Goal: Task Accomplishment & Management: Use online tool/utility

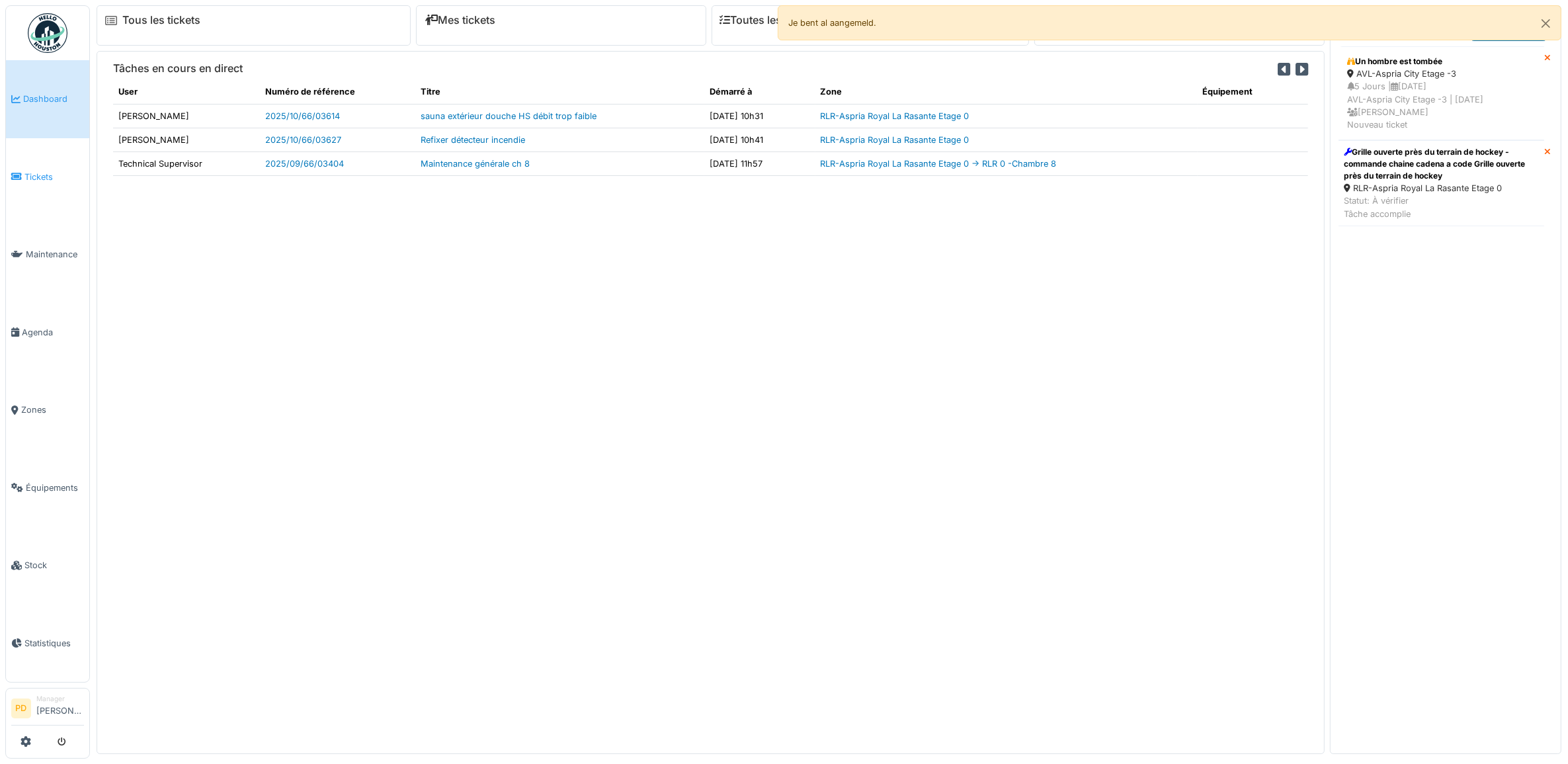
click at [50, 174] on span "Tickets" at bounding box center [54, 176] width 60 height 12
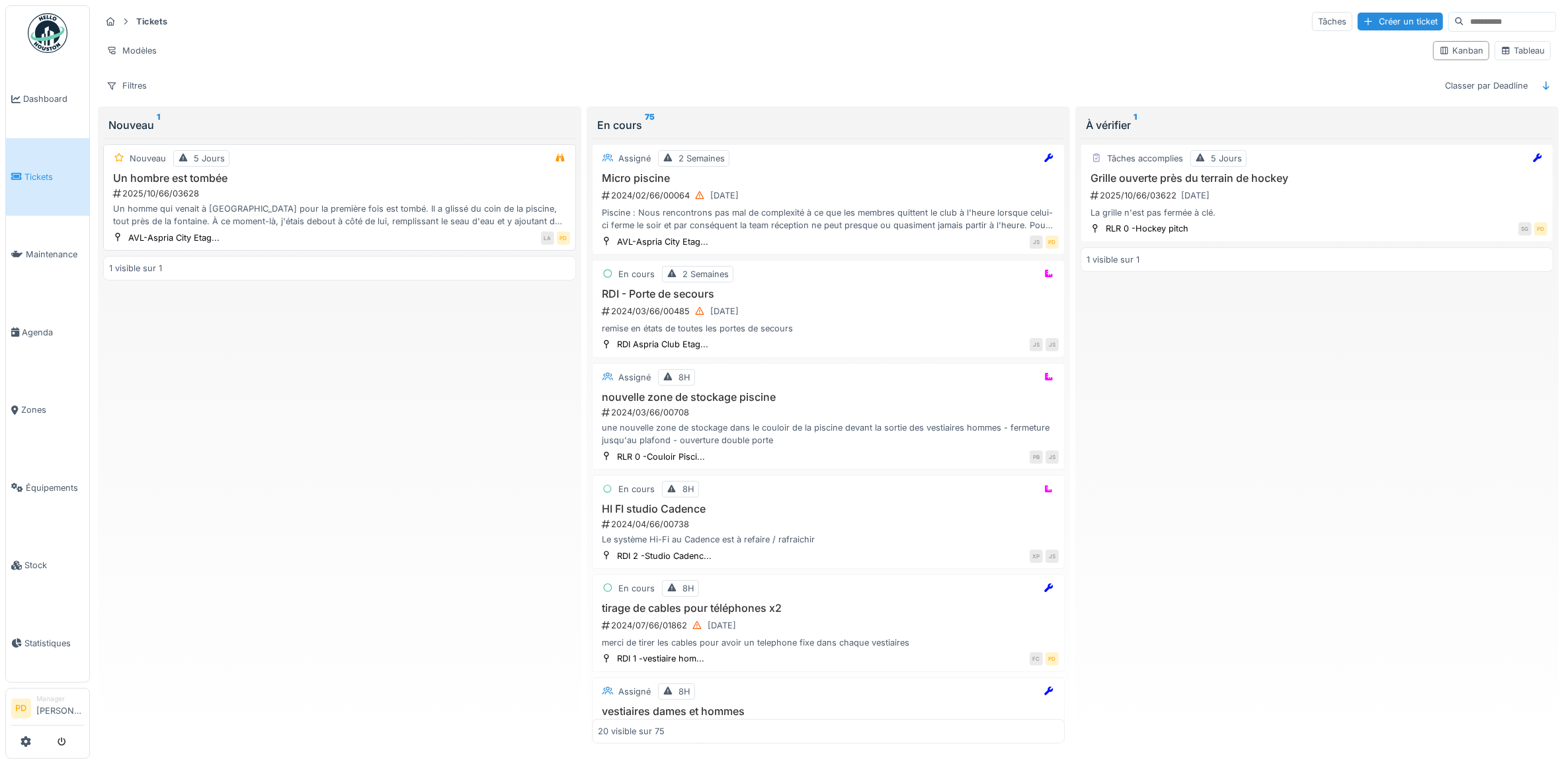
click at [336, 209] on div "Un homme qui venait à Aspria pour la première fois est tombé. Il a glissé du co…" at bounding box center [339, 215] width 461 height 25
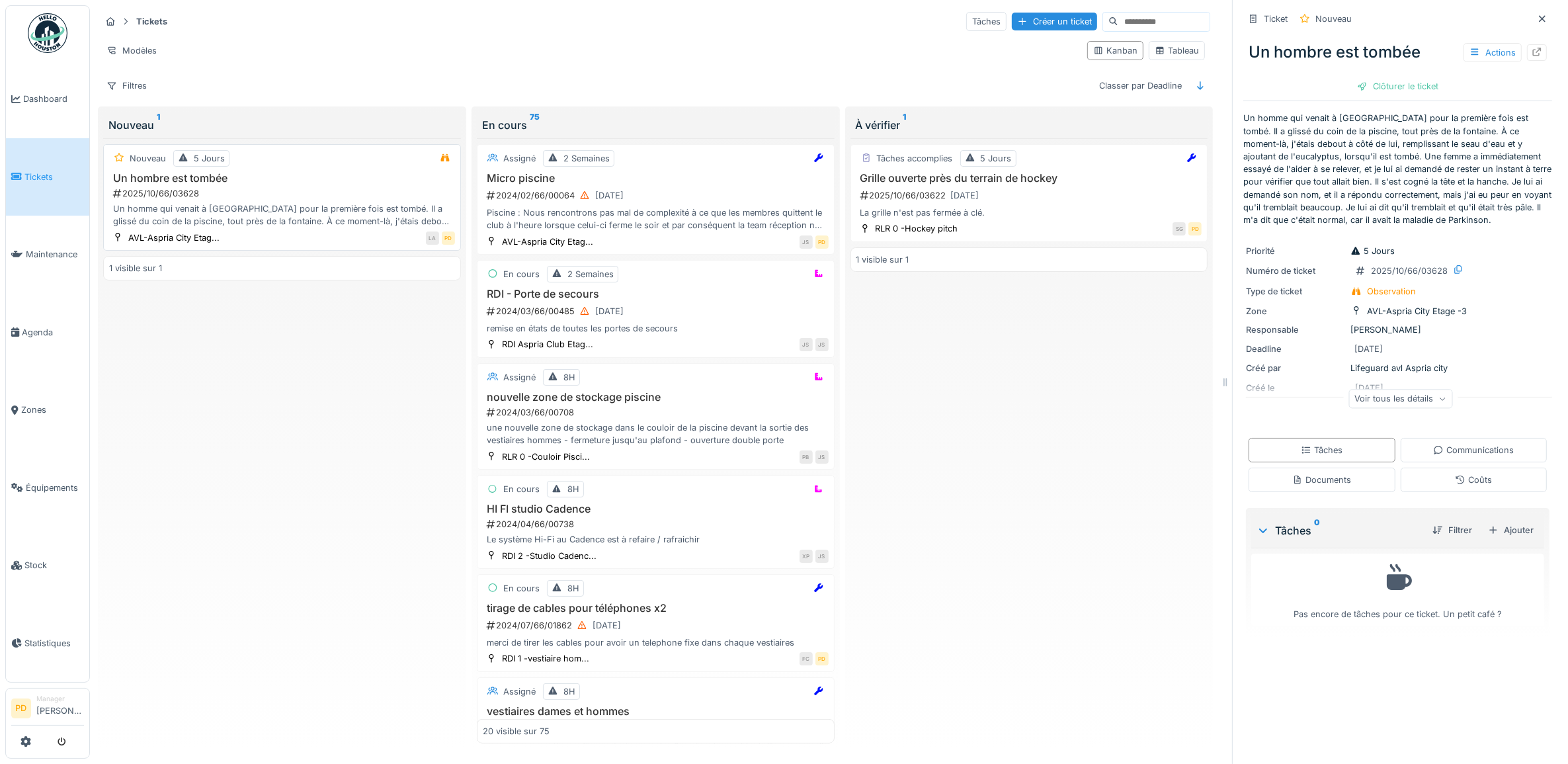
click at [346, 185] on h3 "Un hombre est tombée" at bounding box center [282, 178] width 346 height 12
click at [1401, 86] on div "Clôturer le ticket" at bounding box center [1398, 86] width 92 height 17
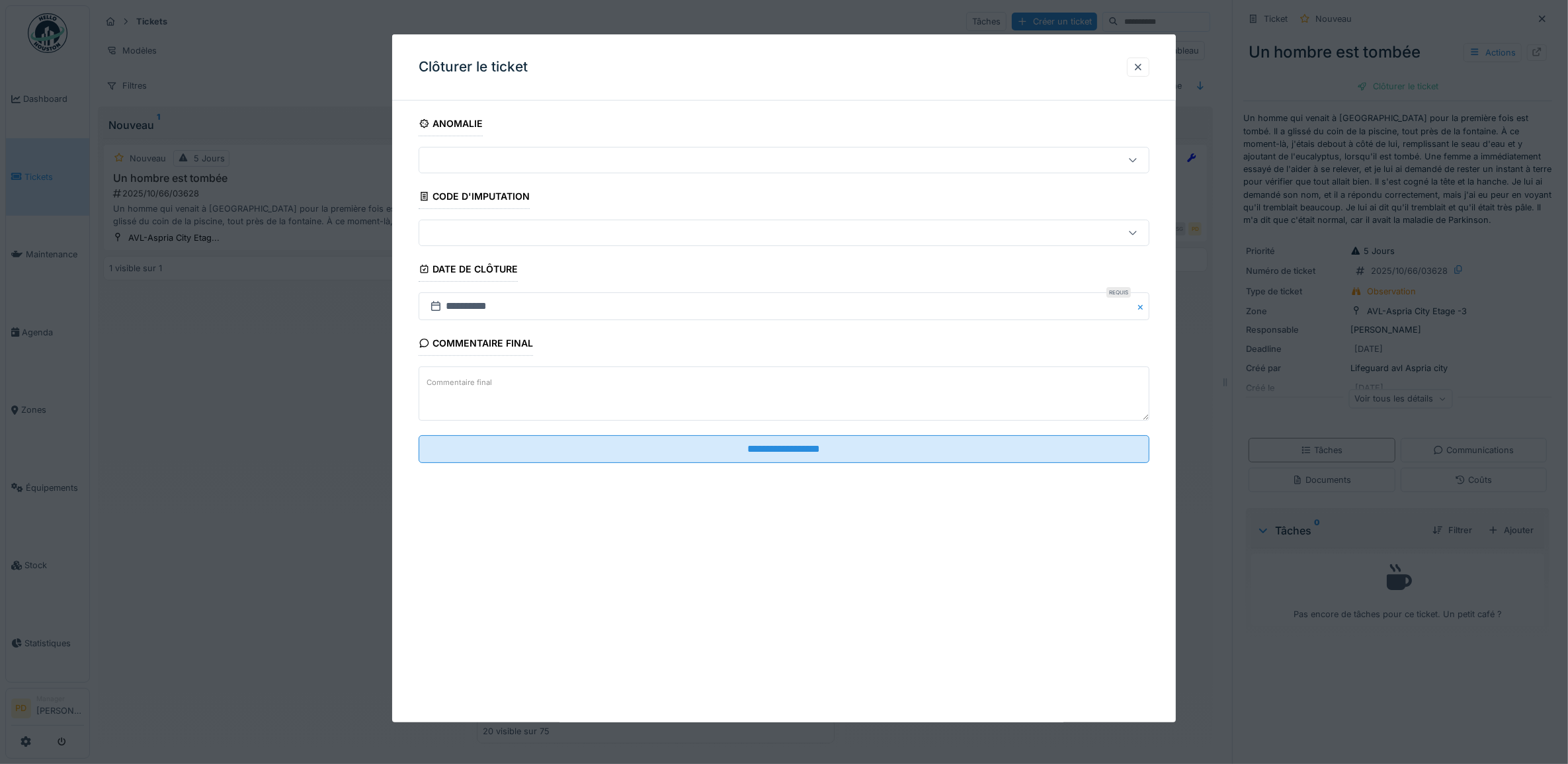
click at [576, 387] on textarea "Commentaire final" at bounding box center [784, 393] width 731 height 54
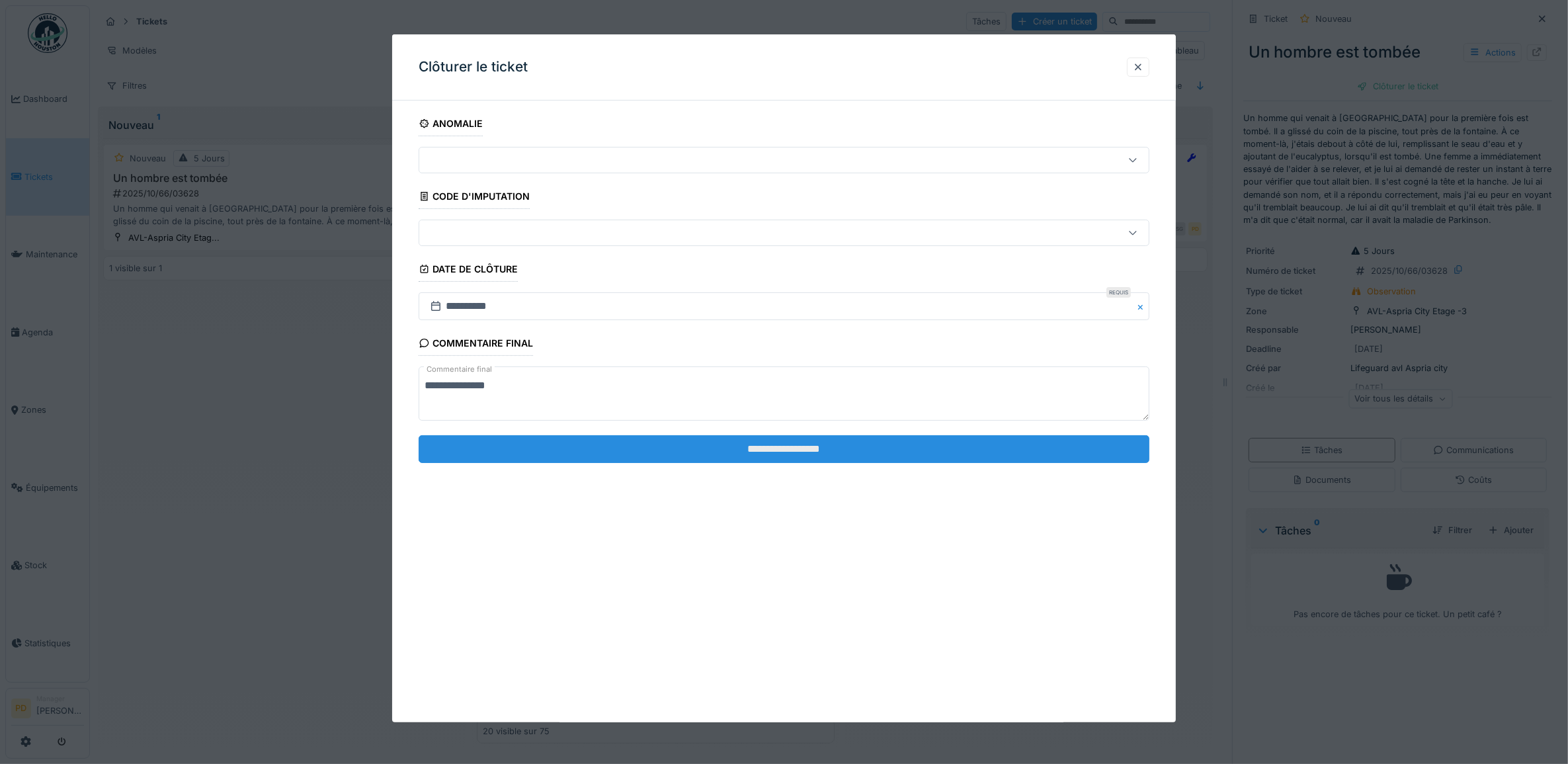
type textarea "**********"
click at [754, 446] on input "**********" at bounding box center [784, 449] width 731 height 27
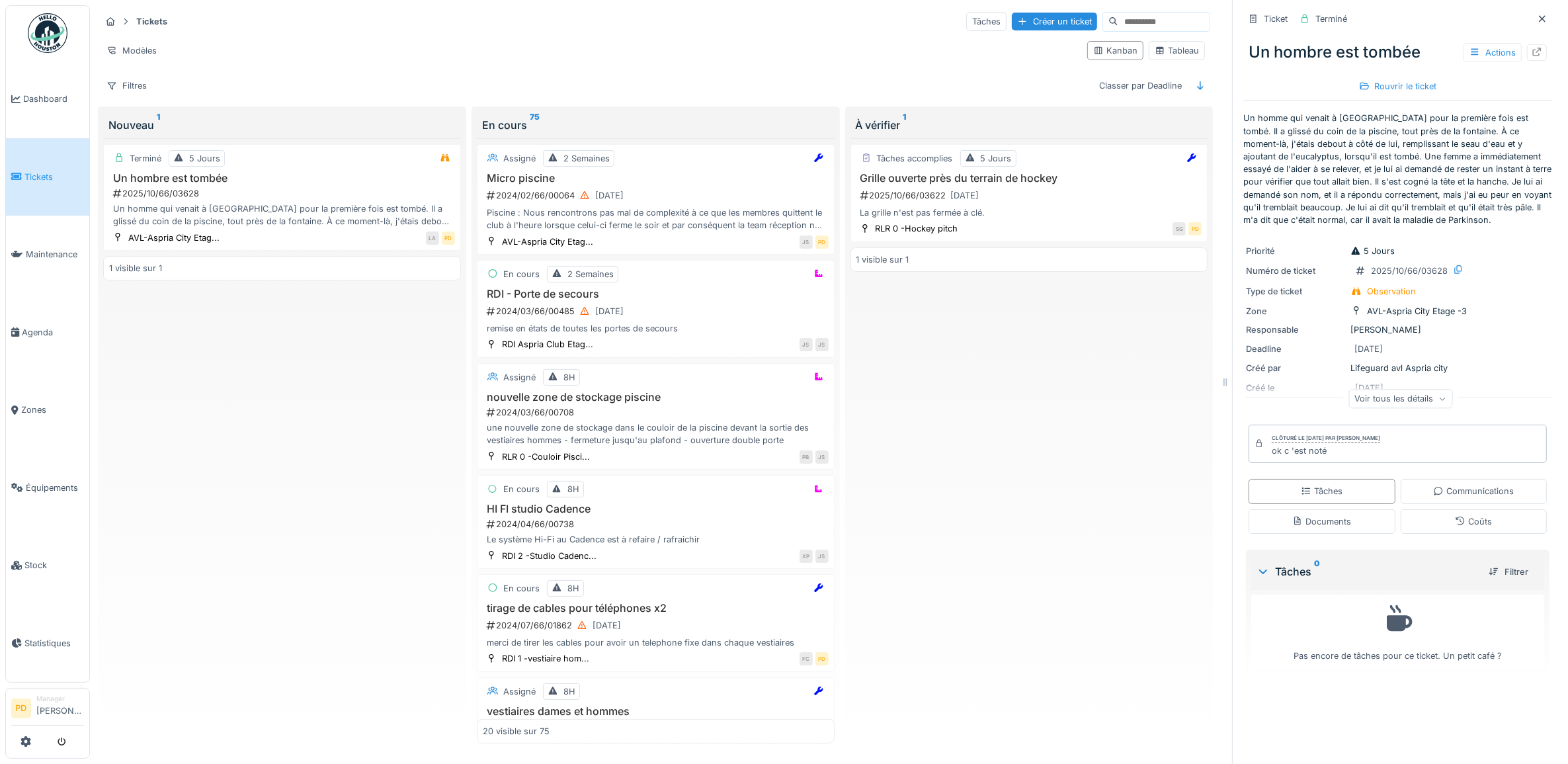
click at [44, 165] on link "Tickets" at bounding box center [47, 177] width 83 height 78
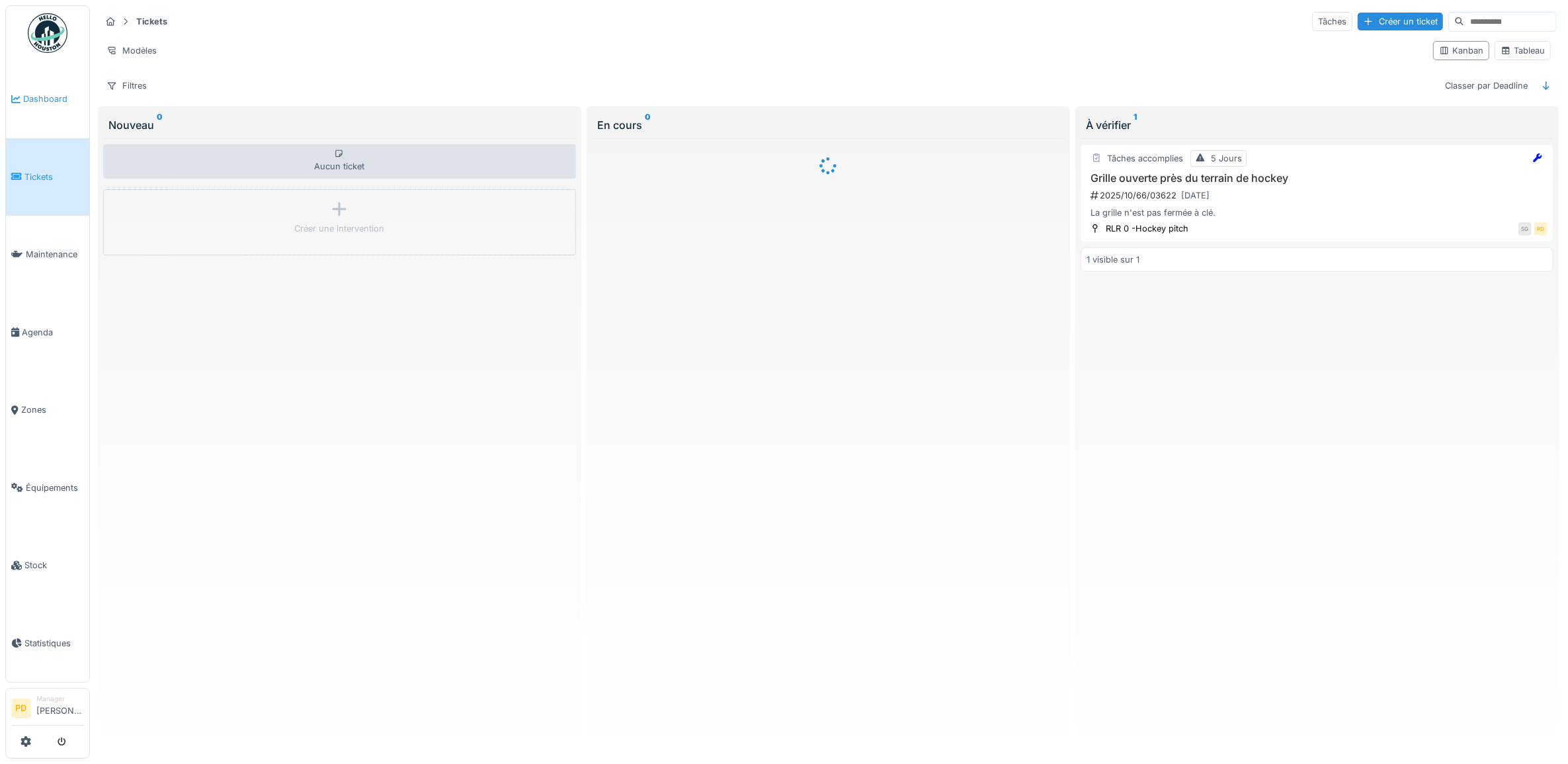
click at [58, 103] on span "Dashboard" at bounding box center [53, 98] width 61 height 12
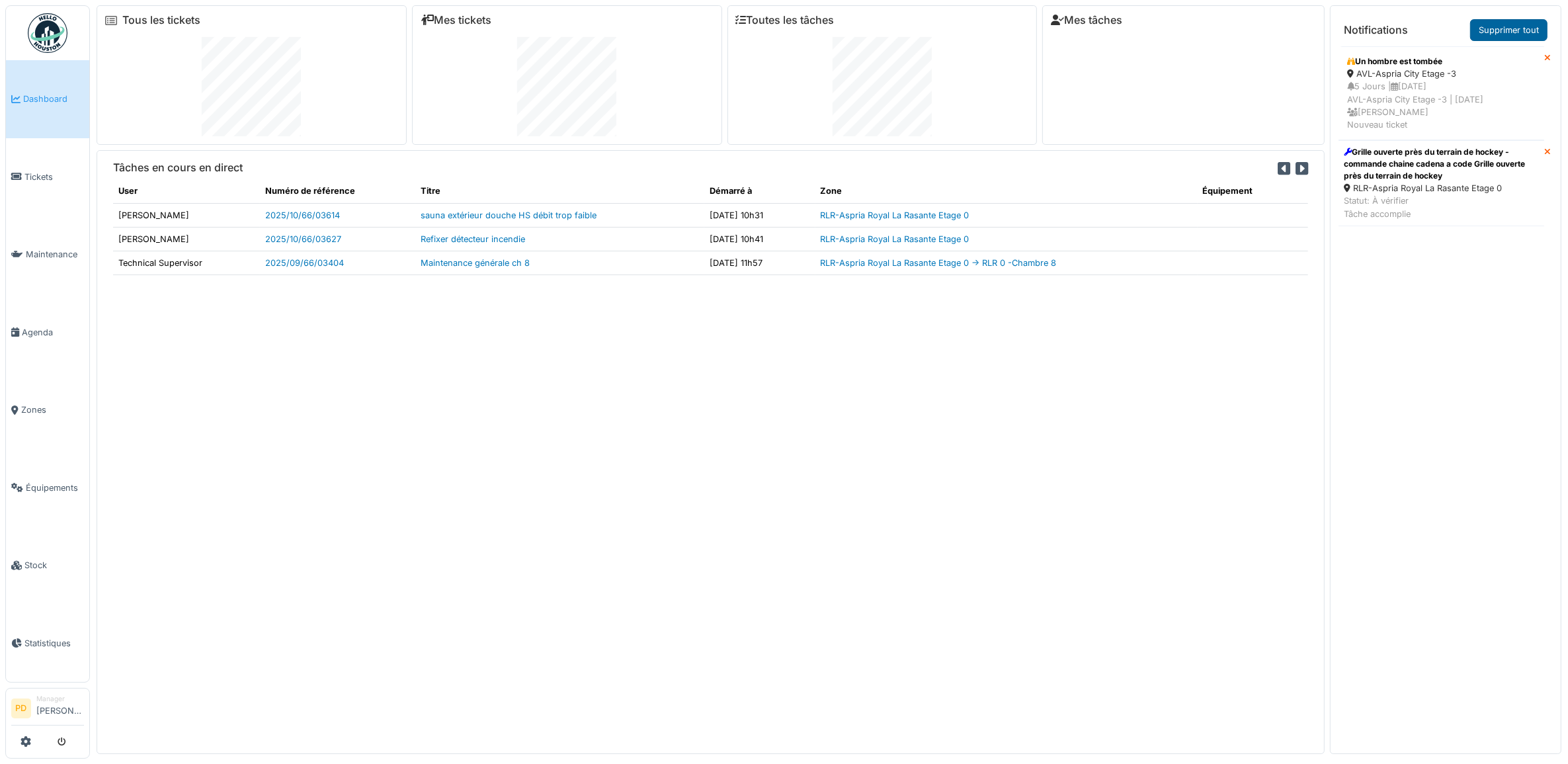
click at [1506, 34] on link "Supprimer tout" at bounding box center [1508, 30] width 77 height 22
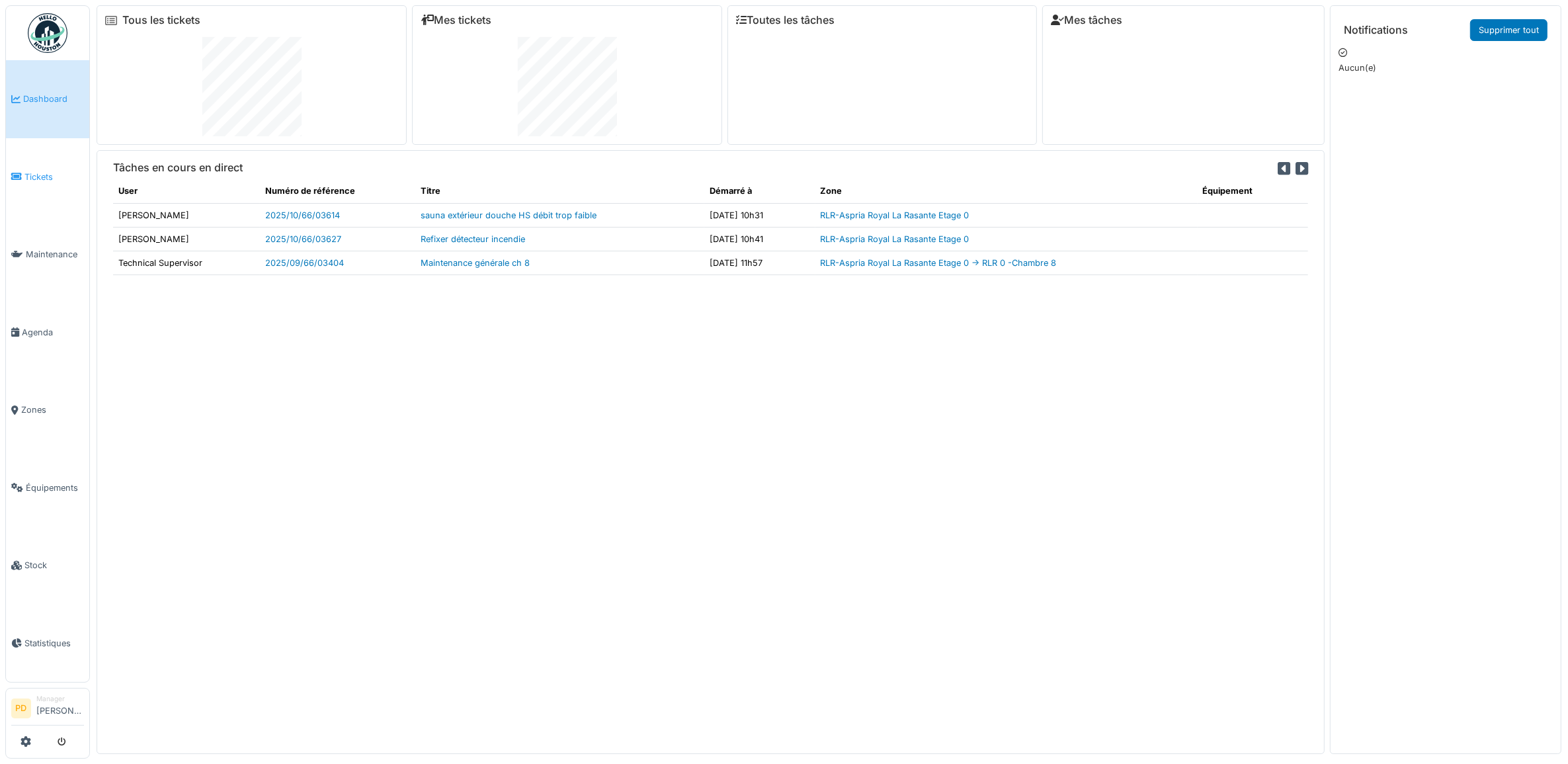
click at [41, 170] on span "Tickets" at bounding box center [54, 176] width 60 height 12
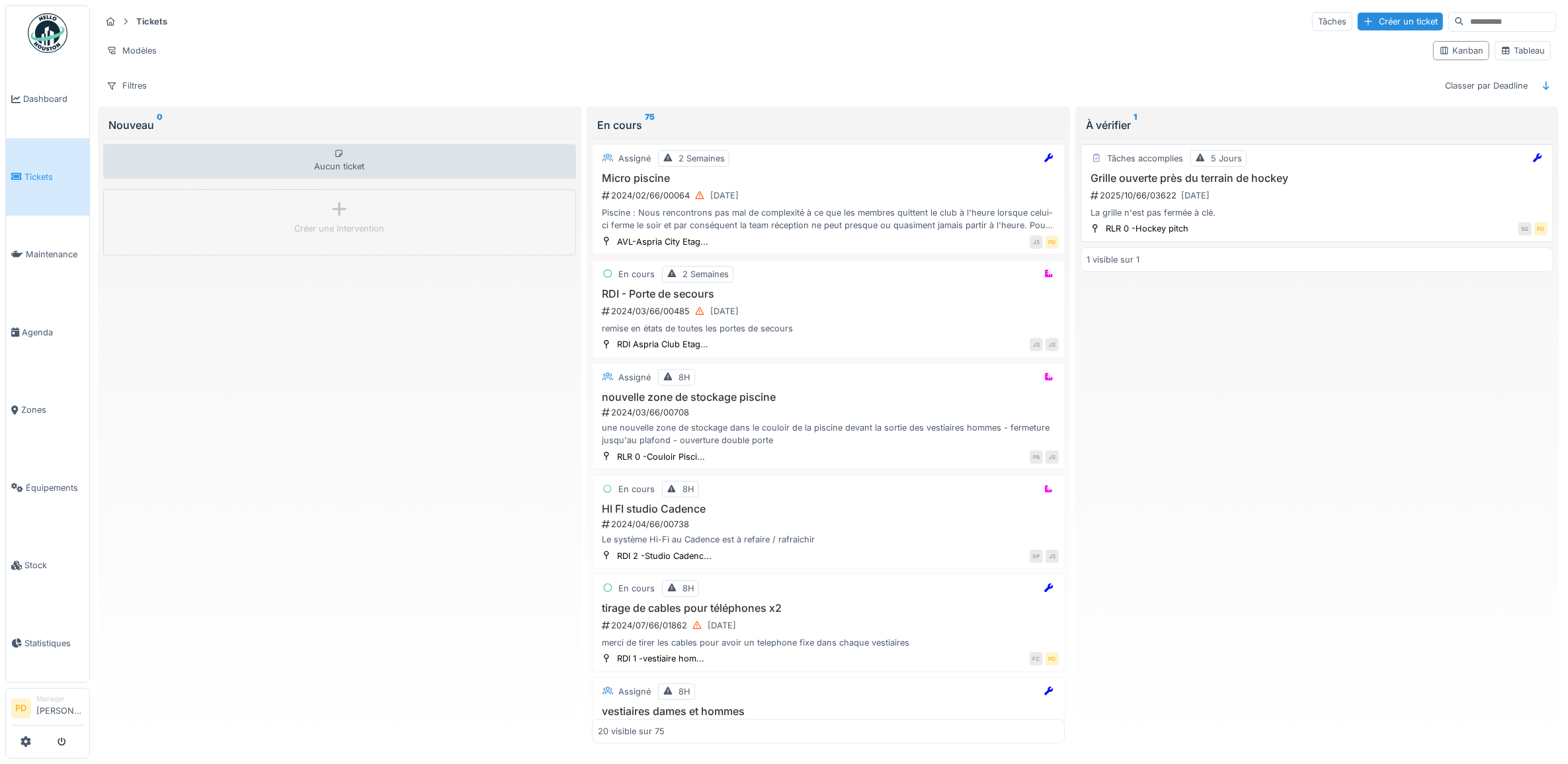
click at [1276, 204] on div "2025/10/66/03622 [DATE]" at bounding box center [1319, 195] width 459 height 17
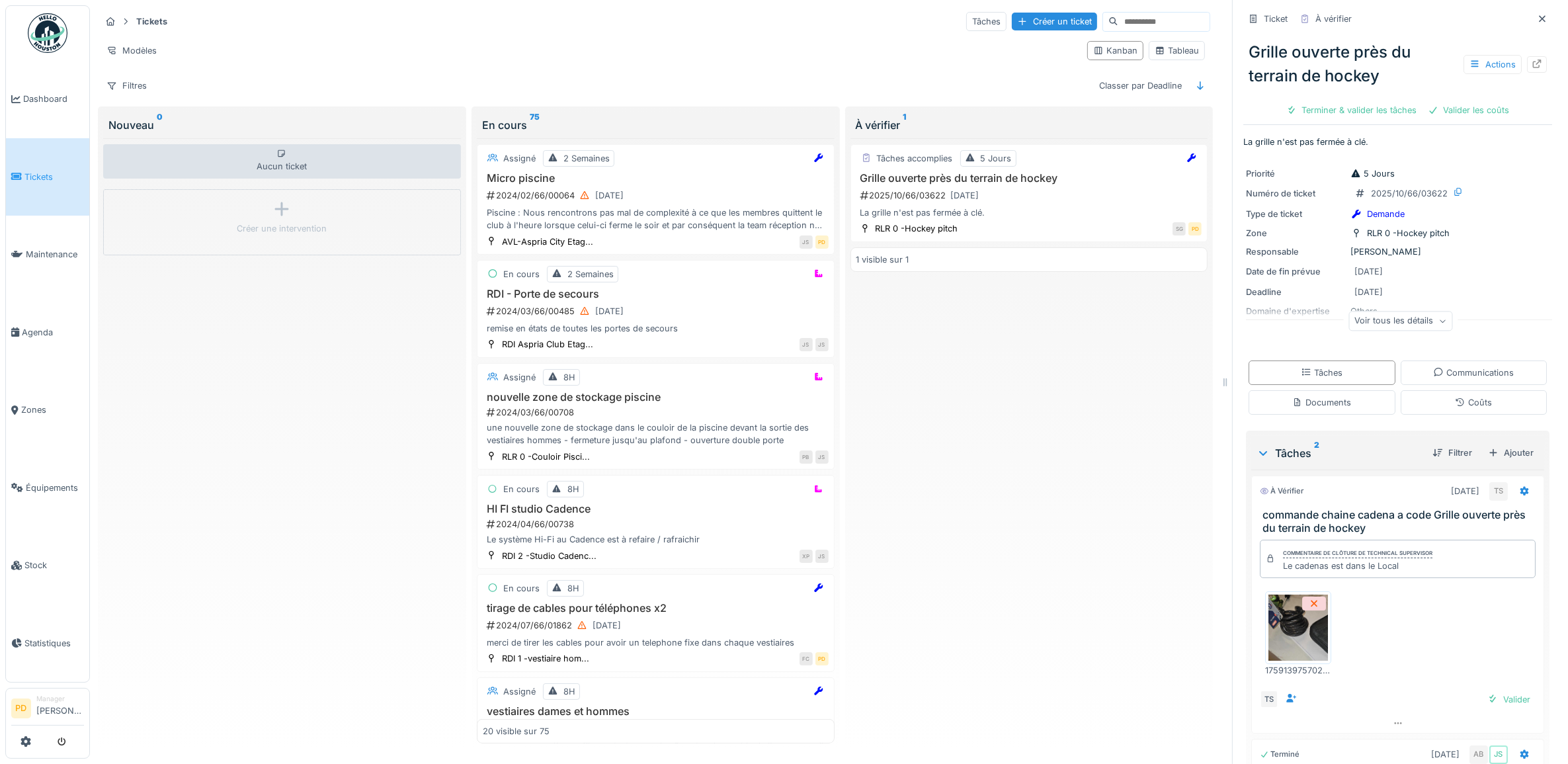
click at [1289, 633] on img at bounding box center [1299, 628] width 60 height 67
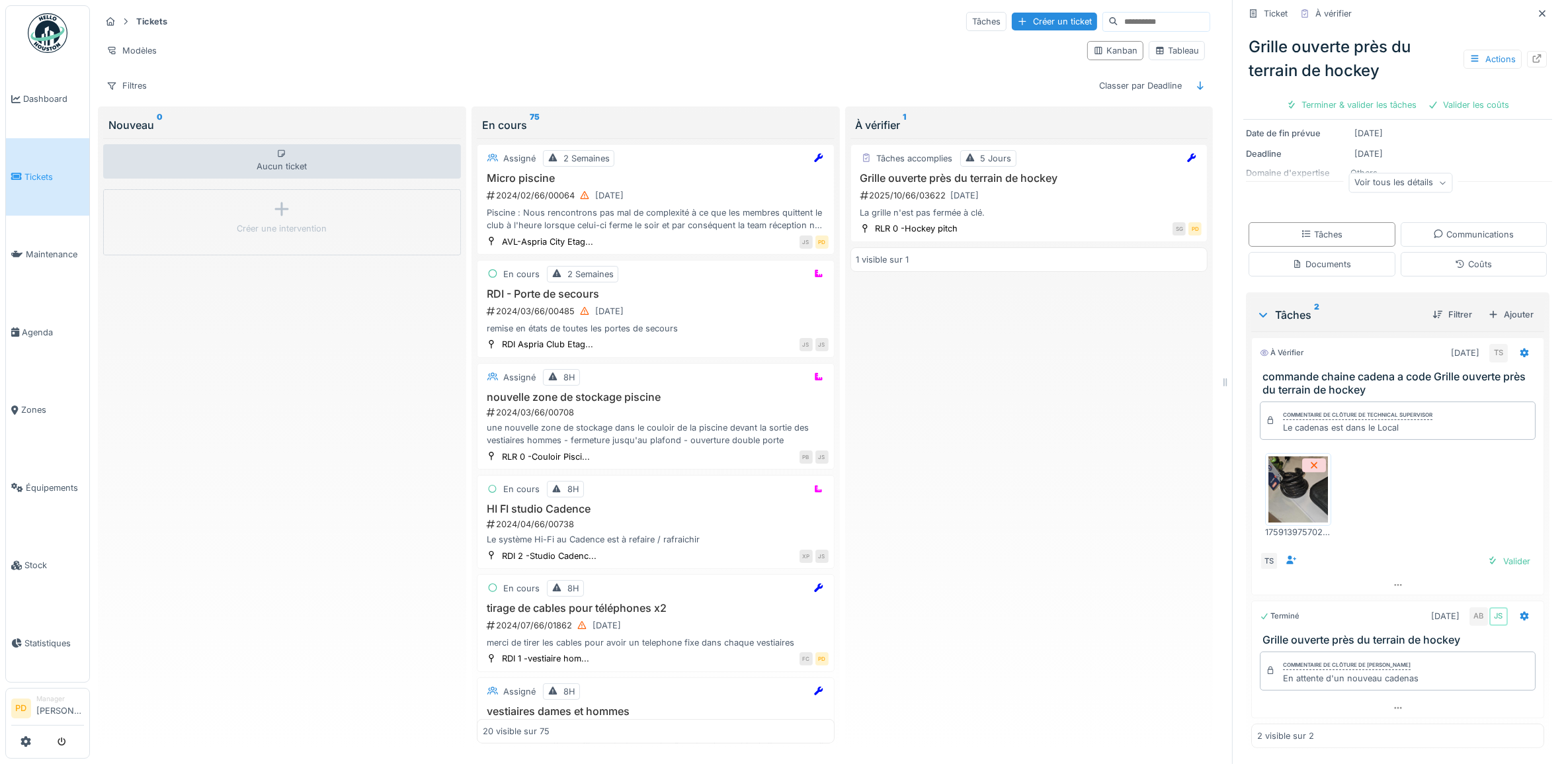
scroll to position [12, 0]
click at [1521, 611] on icon at bounding box center [1525, 615] width 8 height 9
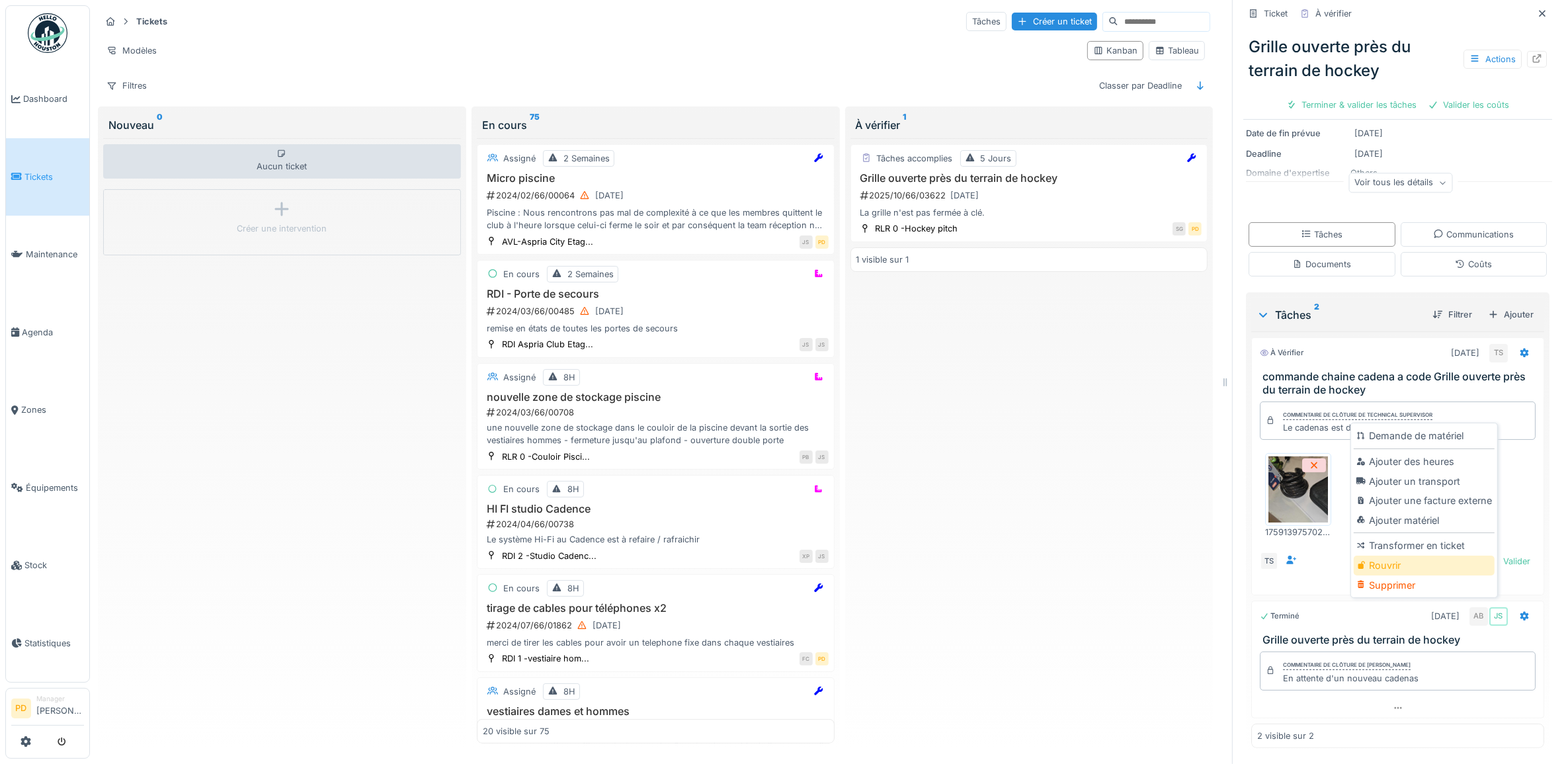
click at [1394, 556] on div "Rouvrir" at bounding box center [1424, 566] width 141 height 20
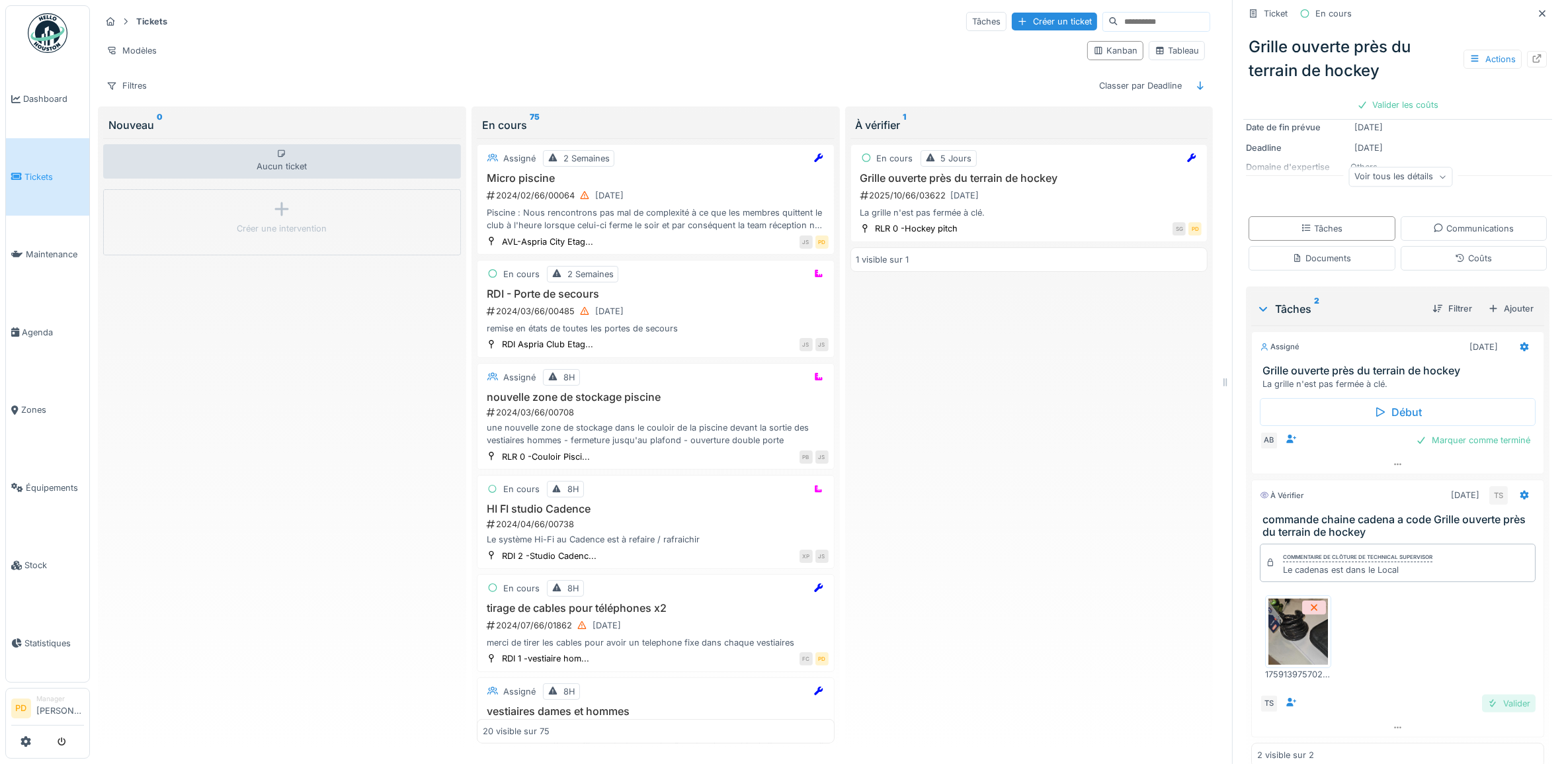
click at [1492, 696] on div "Valider" at bounding box center [1509, 703] width 53 height 17
click at [37, 180] on span "Tickets" at bounding box center [54, 176] width 60 height 12
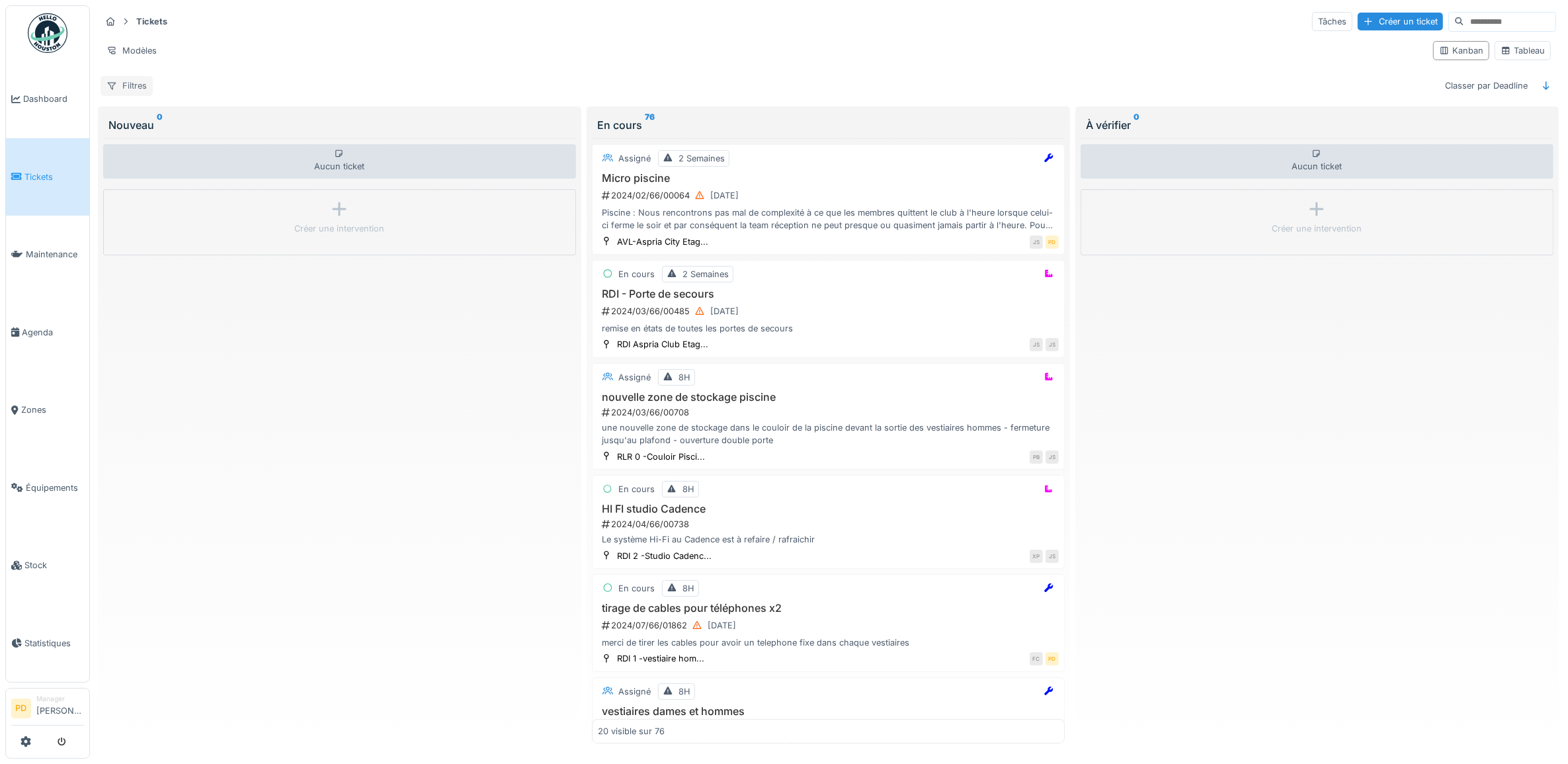
click at [138, 88] on div "Filtres" at bounding box center [126, 86] width 52 height 19
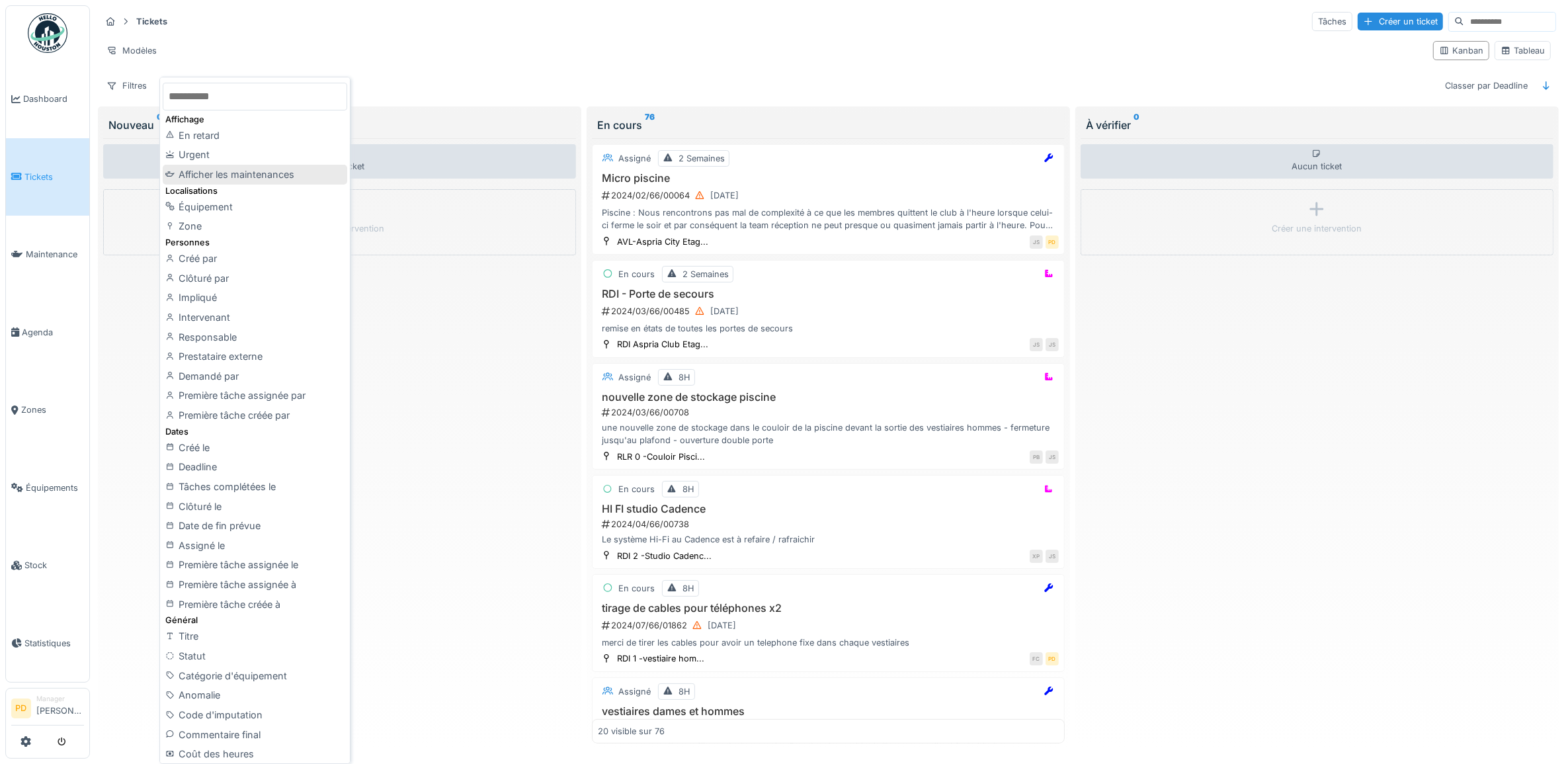
click at [245, 170] on div "Afficher les maintenances" at bounding box center [254, 175] width 184 height 20
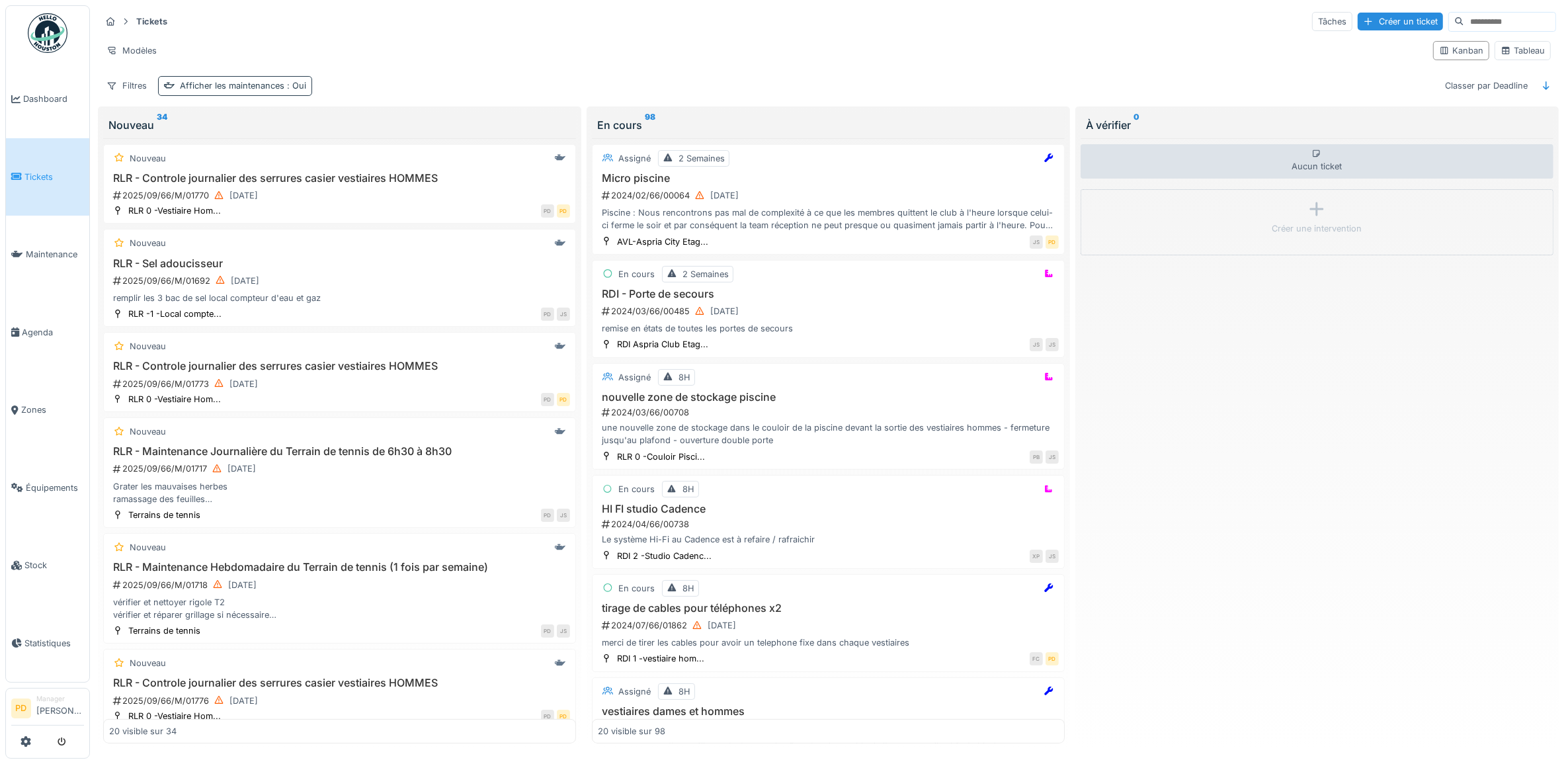
click at [237, 86] on div "Afficher les maintenances : Oui" at bounding box center [243, 86] width 126 height 12
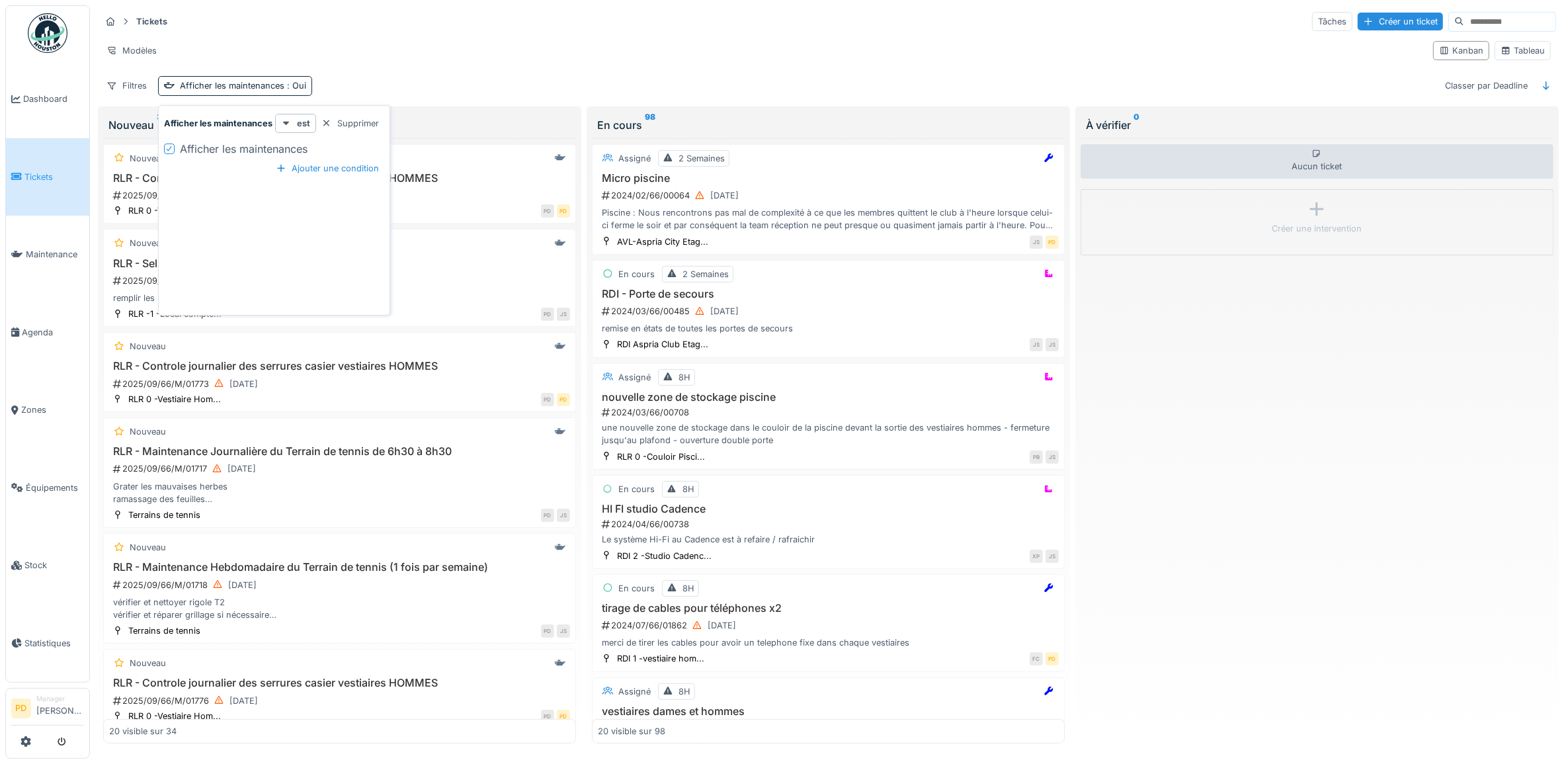
drag, startPoint x: 346, startPoint y: 125, endPoint x: 284, endPoint y: 128, distance: 62.1
click at [347, 126] on div "Supprimer" at bounding box center [350, 123] width 68 height 17
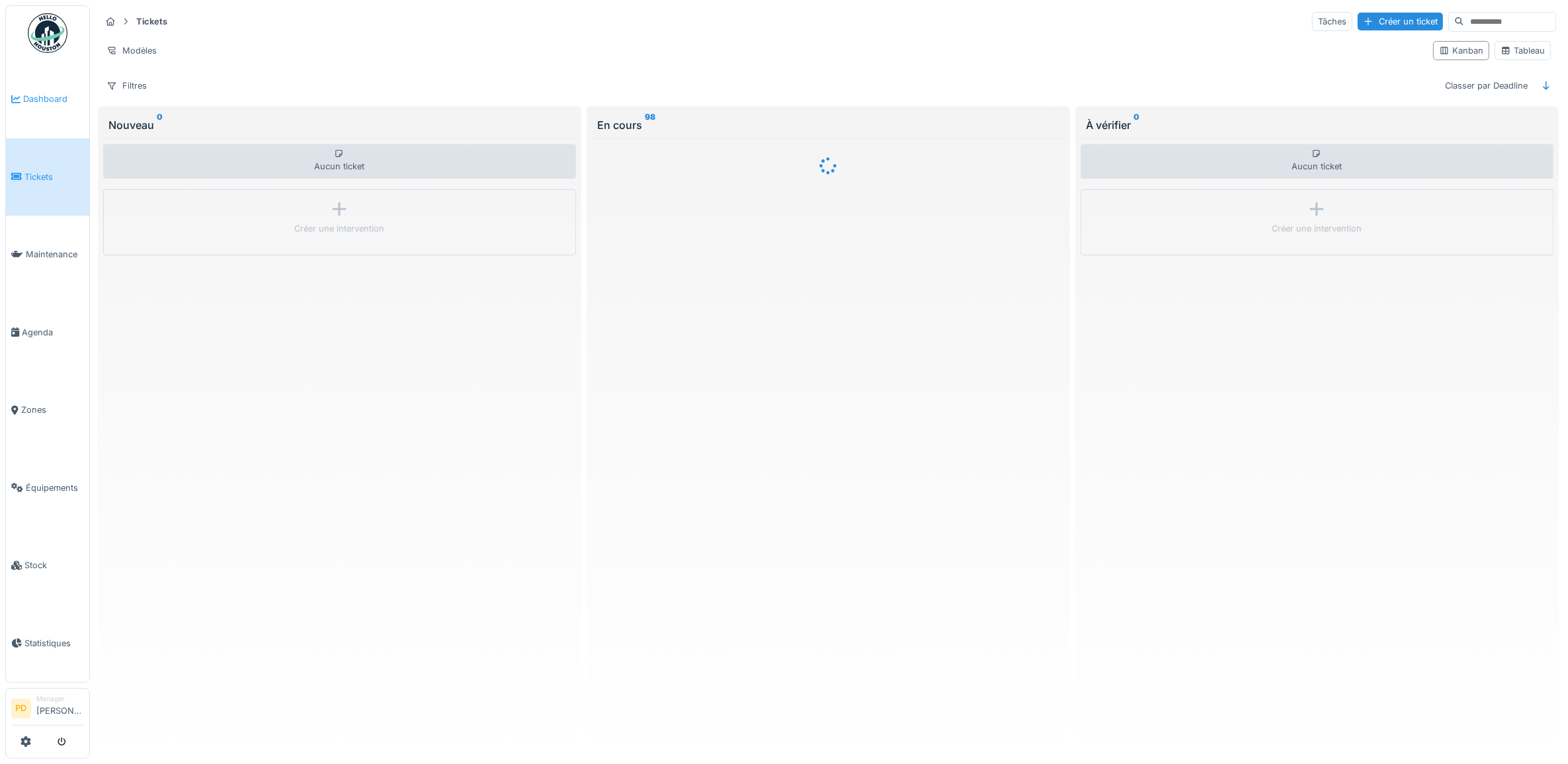
click at [60, 101] on span "Dashboard" at bounding box center [53, 98] width 61 height 12
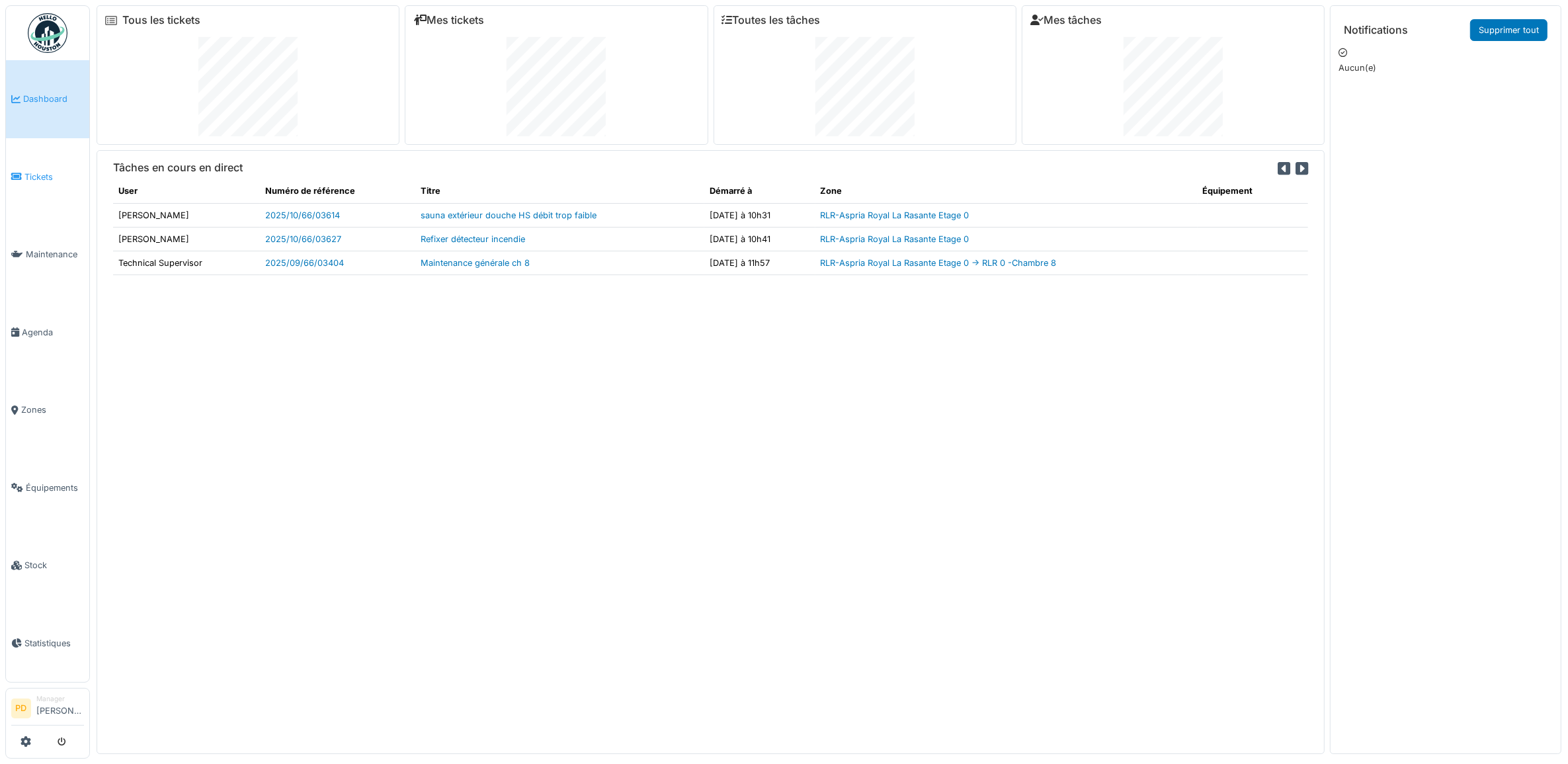
click at [34, 177] on span "Tickets" at bounding box center [54, 176] width 60 height 12
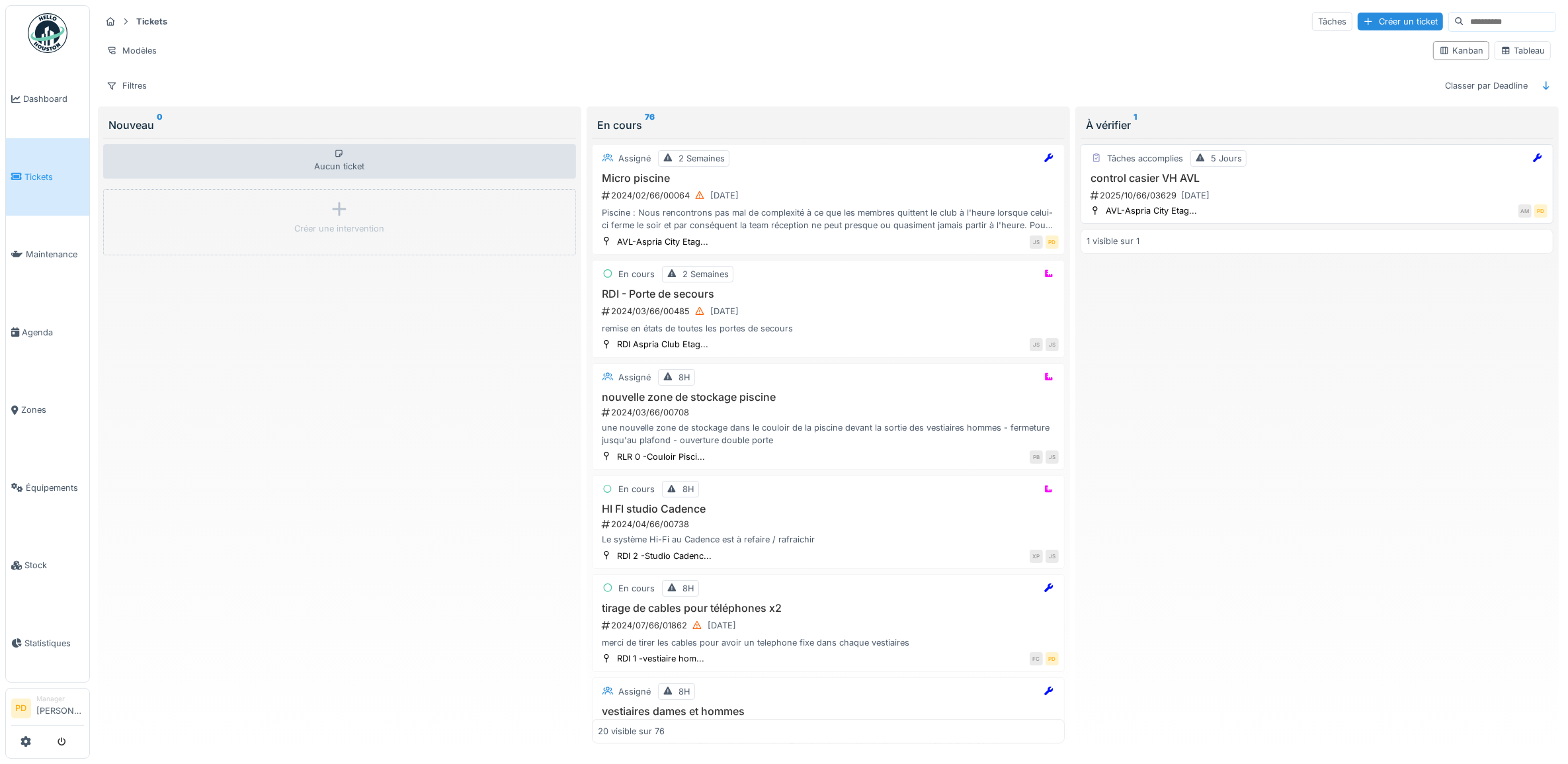
click at [1273, 190] on div "control casier VH AVL 2025/10/66/03629 [DATE]" at bounding box center [1317, 188] width 461 height 32
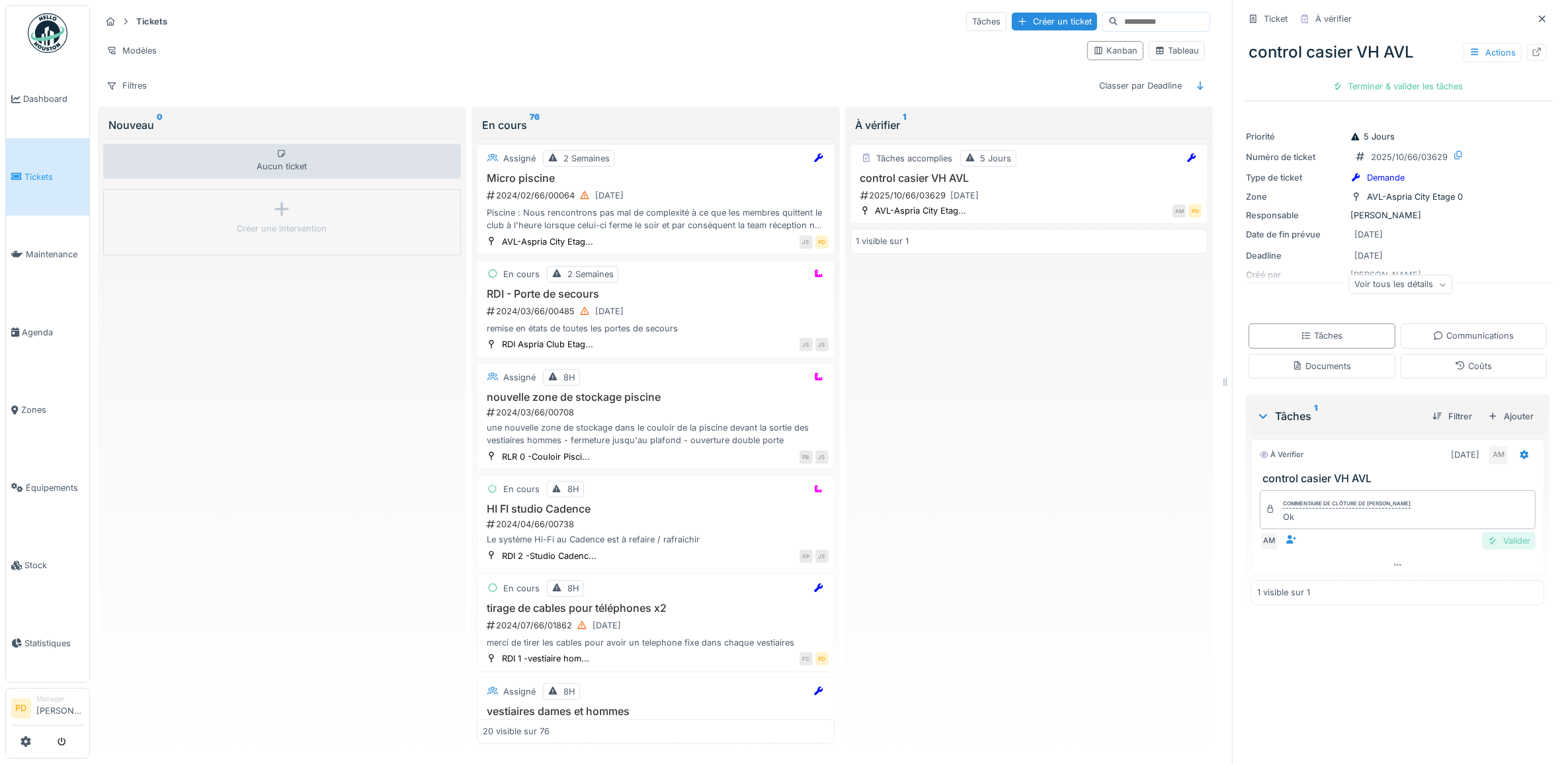
click at [1488, 547] on div "Valider" at bounding box center [1509, 540] width 53 height 17
click at [1369, 91] on div "Clôturer le ticket" at bounding box center [1398, 86] width 92 height 17
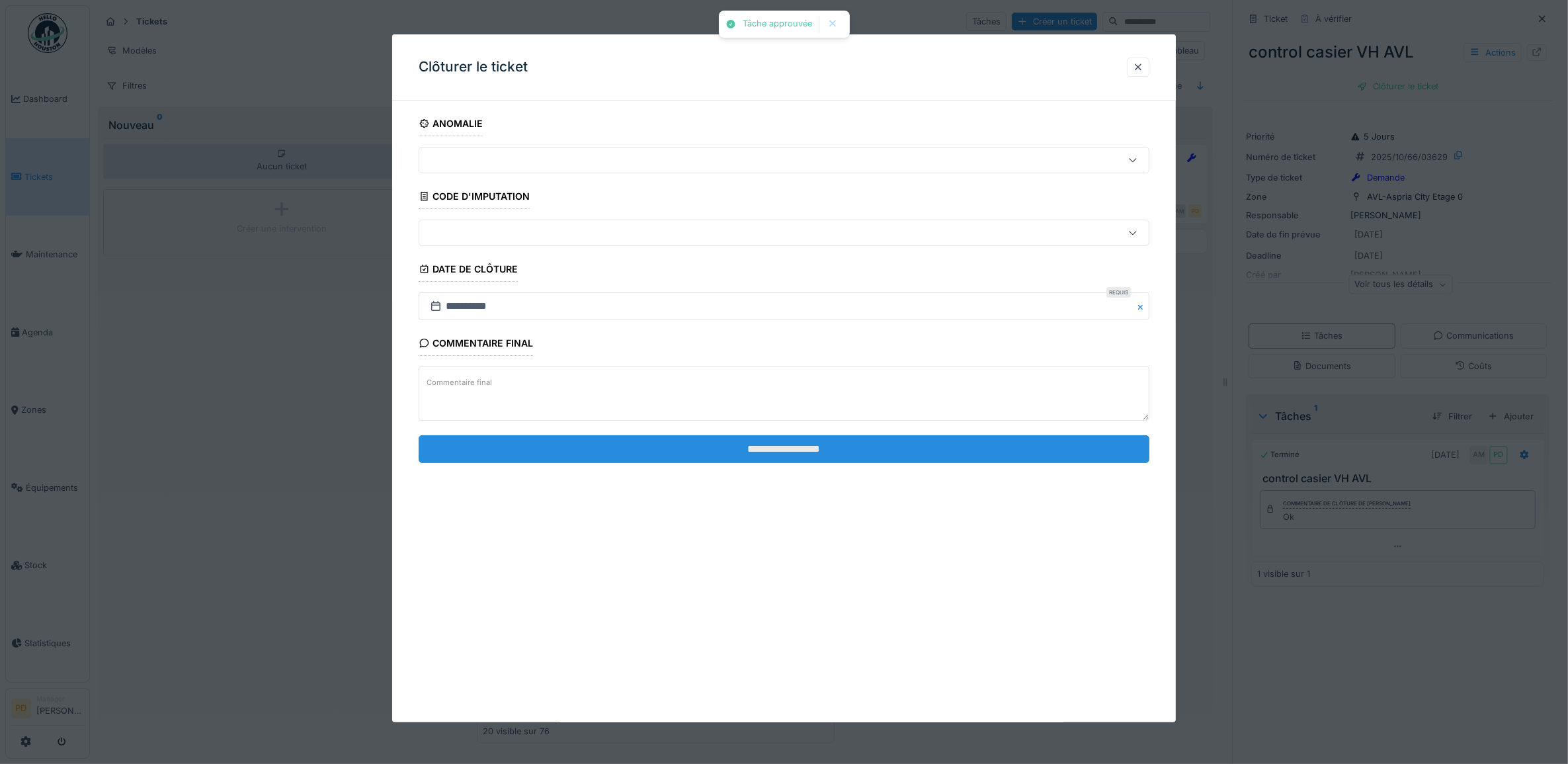
click at [860, 453] on input "**********" at bounding box center [784, 449] width 731 height 27
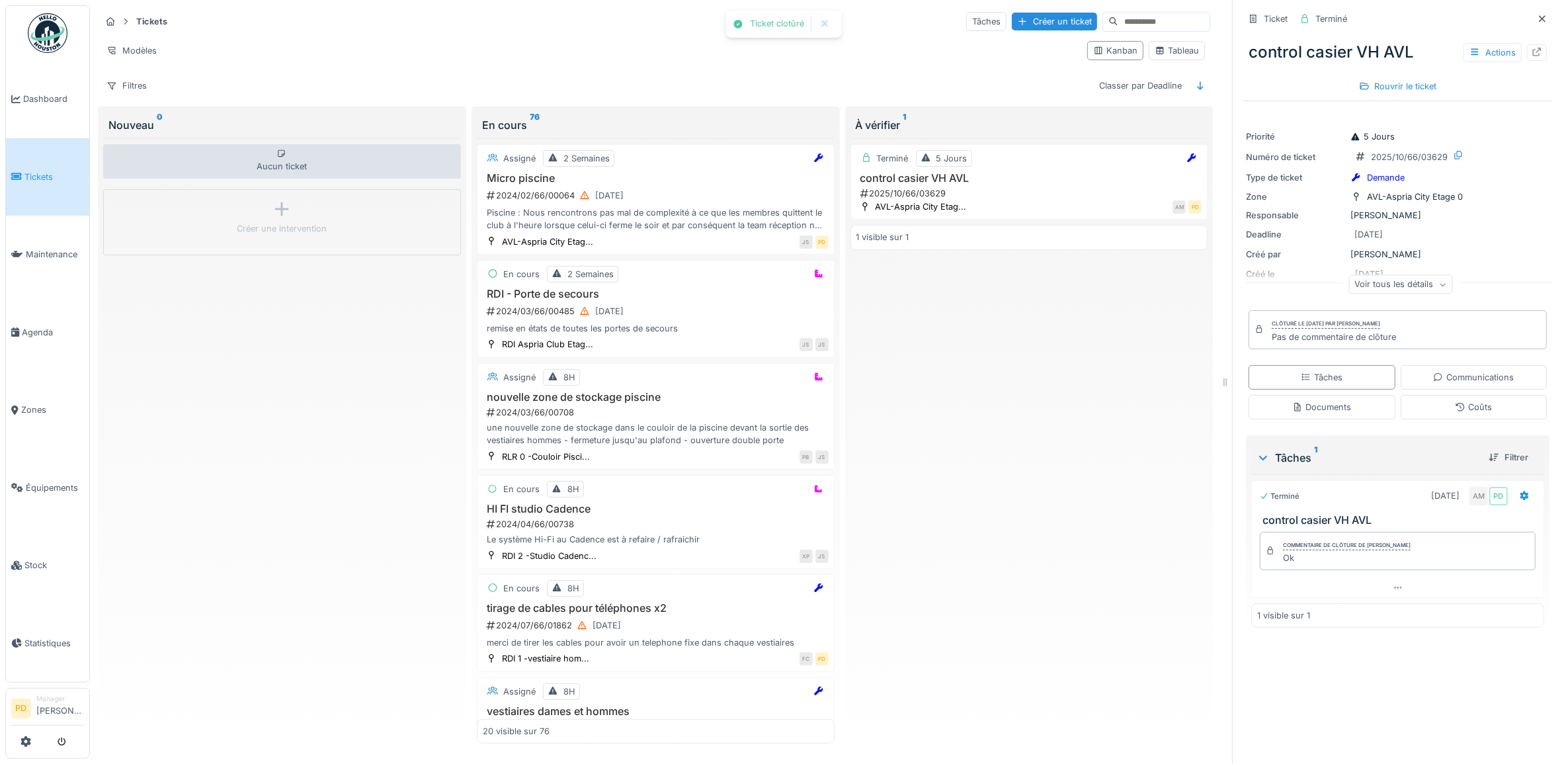
click at [50, 170] on span "Tickets" at bounding box center [54, 176] width 60 height 12
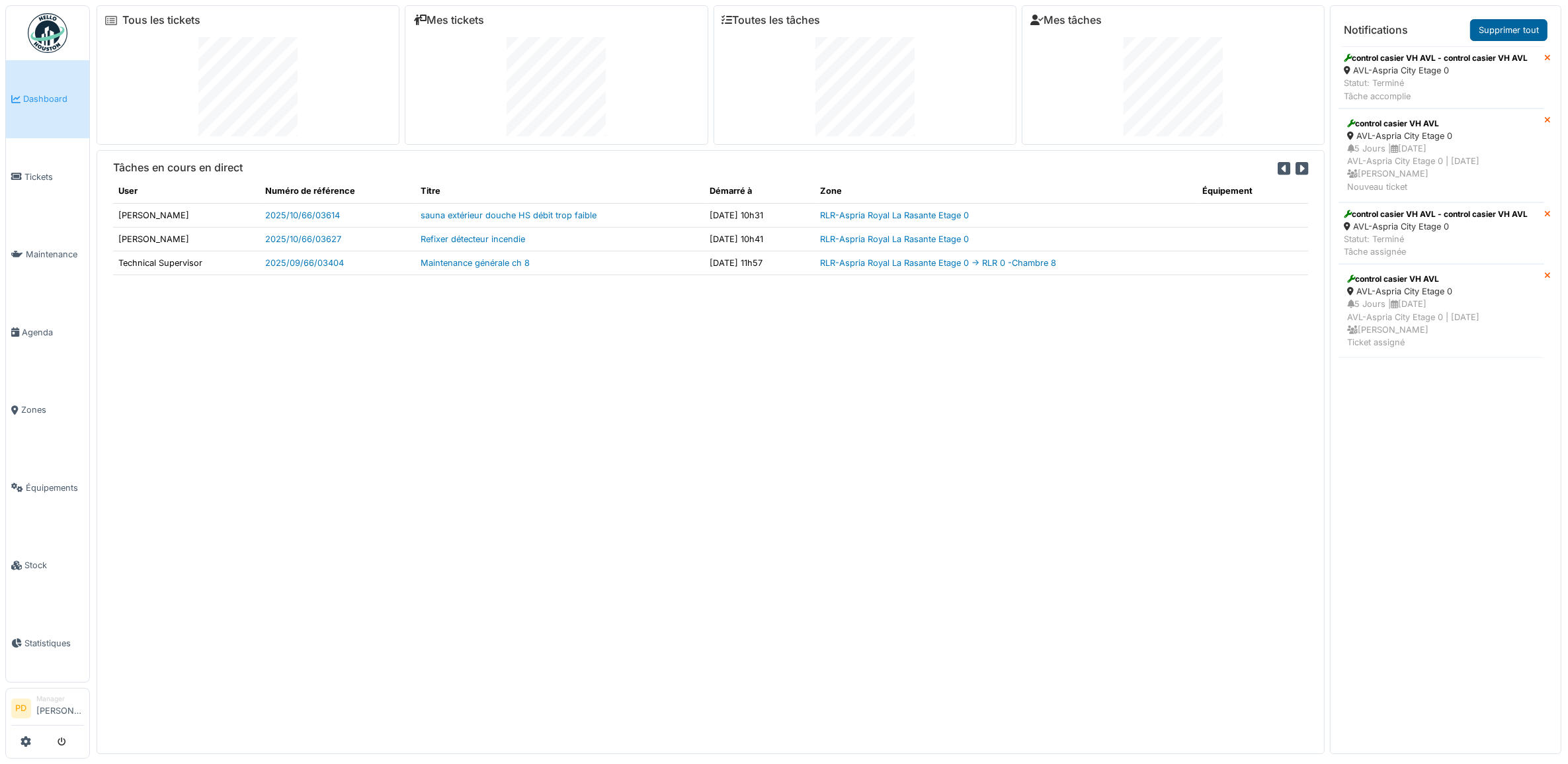
click at [1522, 37] on link "Supprimer tout" at bounding box center [1508, 30] width 77 height 22
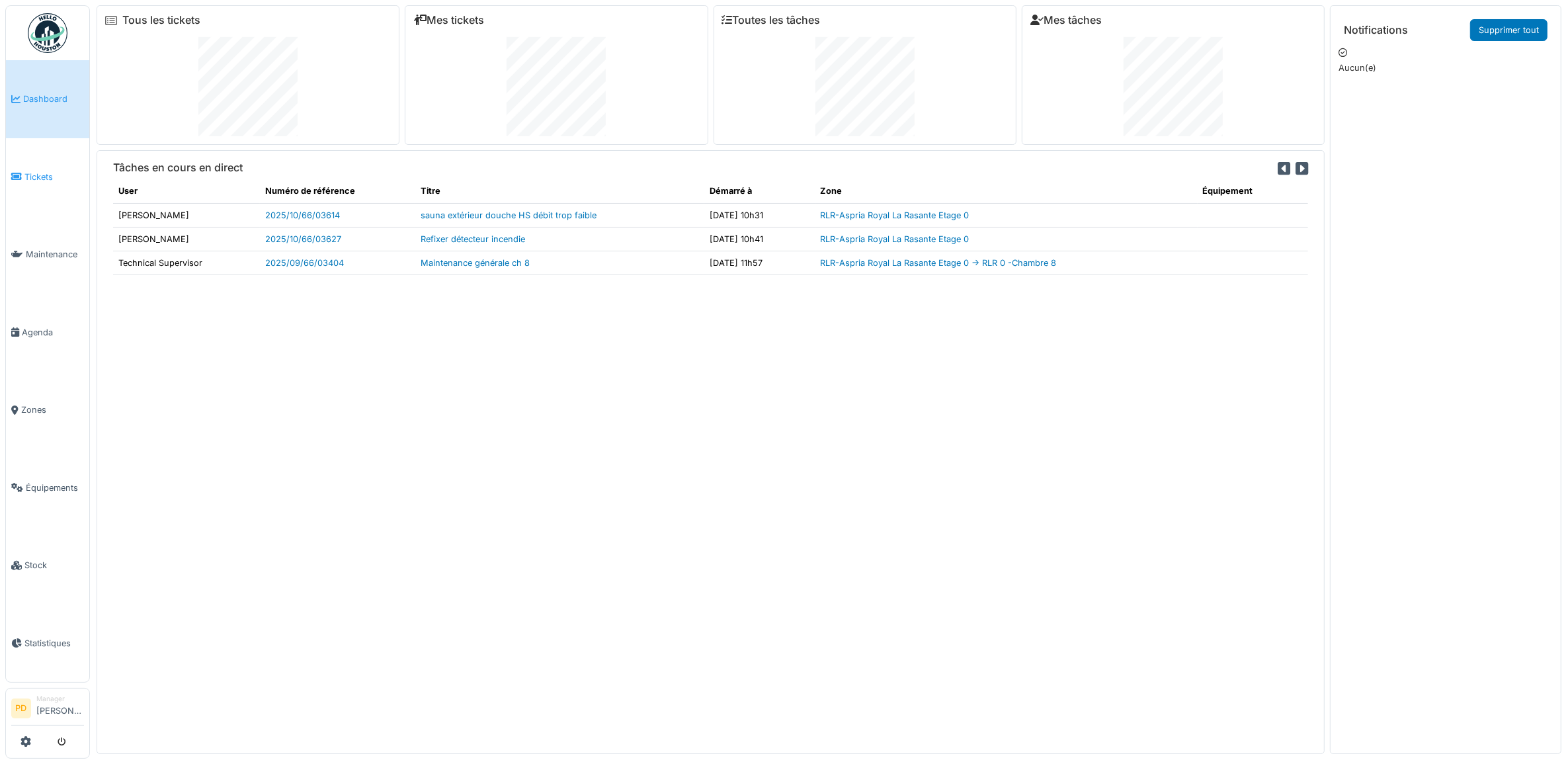
click at [57, 175] on span "Tickets" at bounding box center [54, 176] width 60 height 12
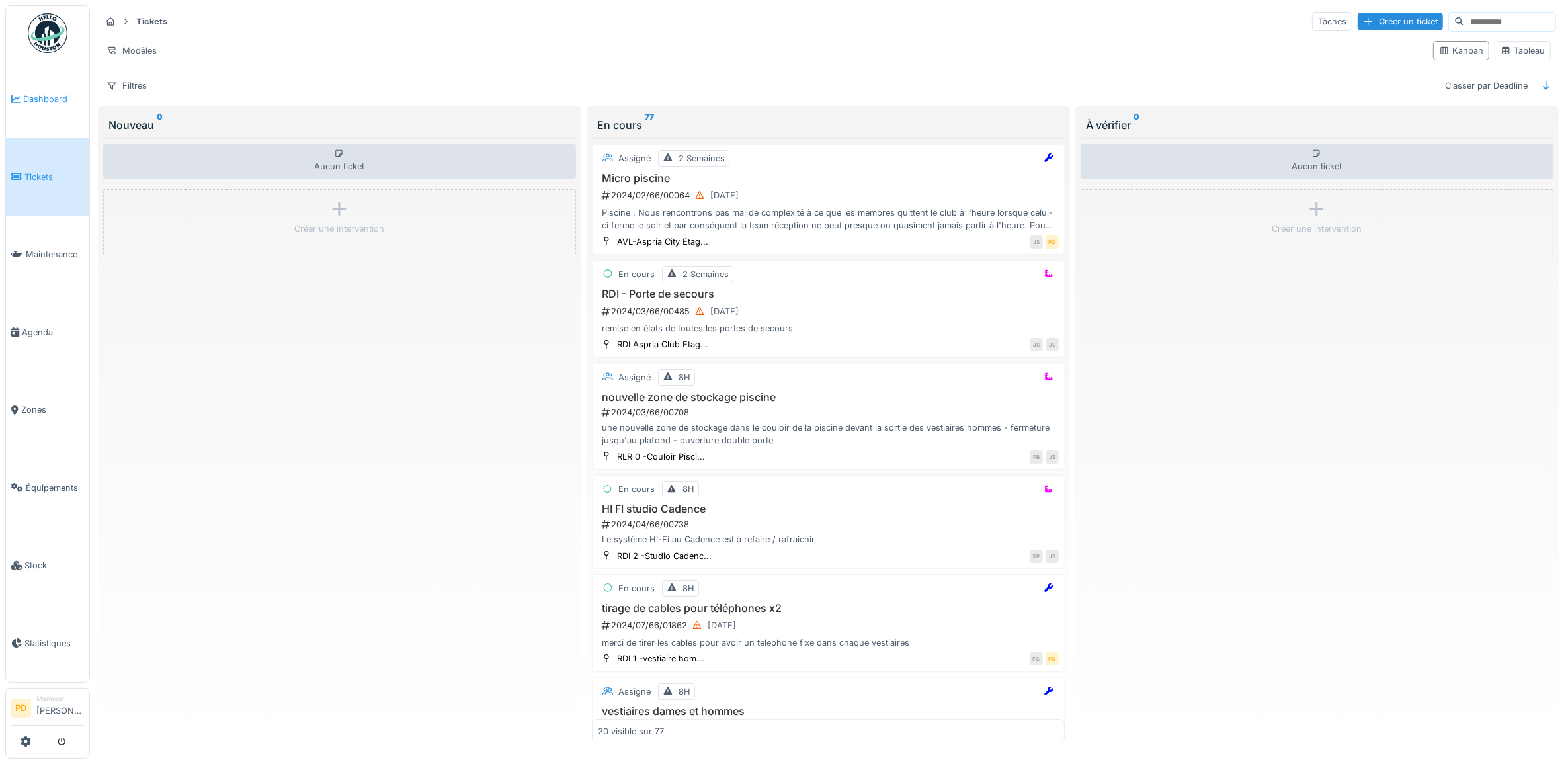
click at [52, 90] on link "Dashboard" at bounding box center [47, 99] width 83 height 78
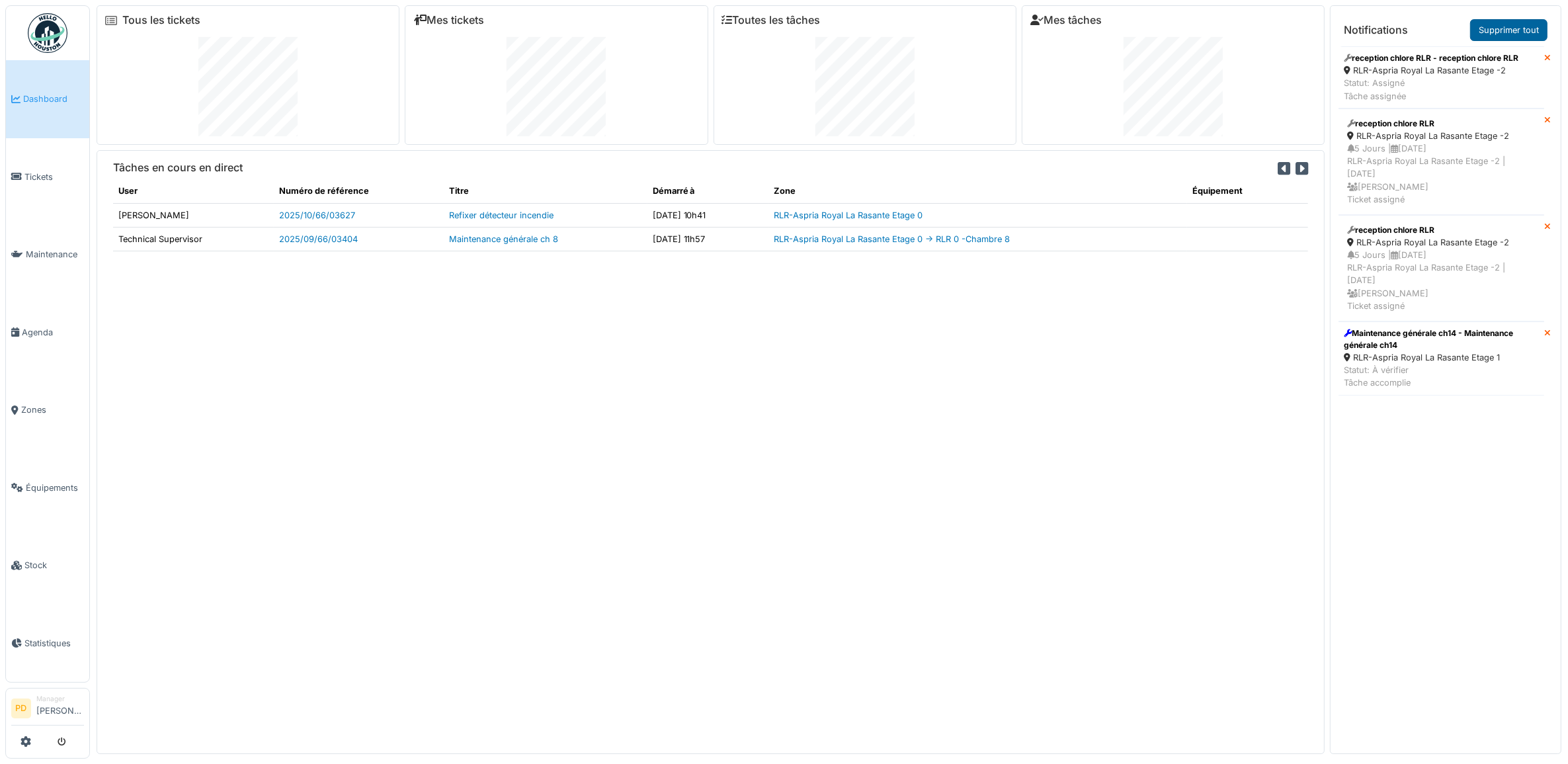
click at [1500, 31] on link "Supprimer tout" at bounding box center [1508, 30] width 77 height 22
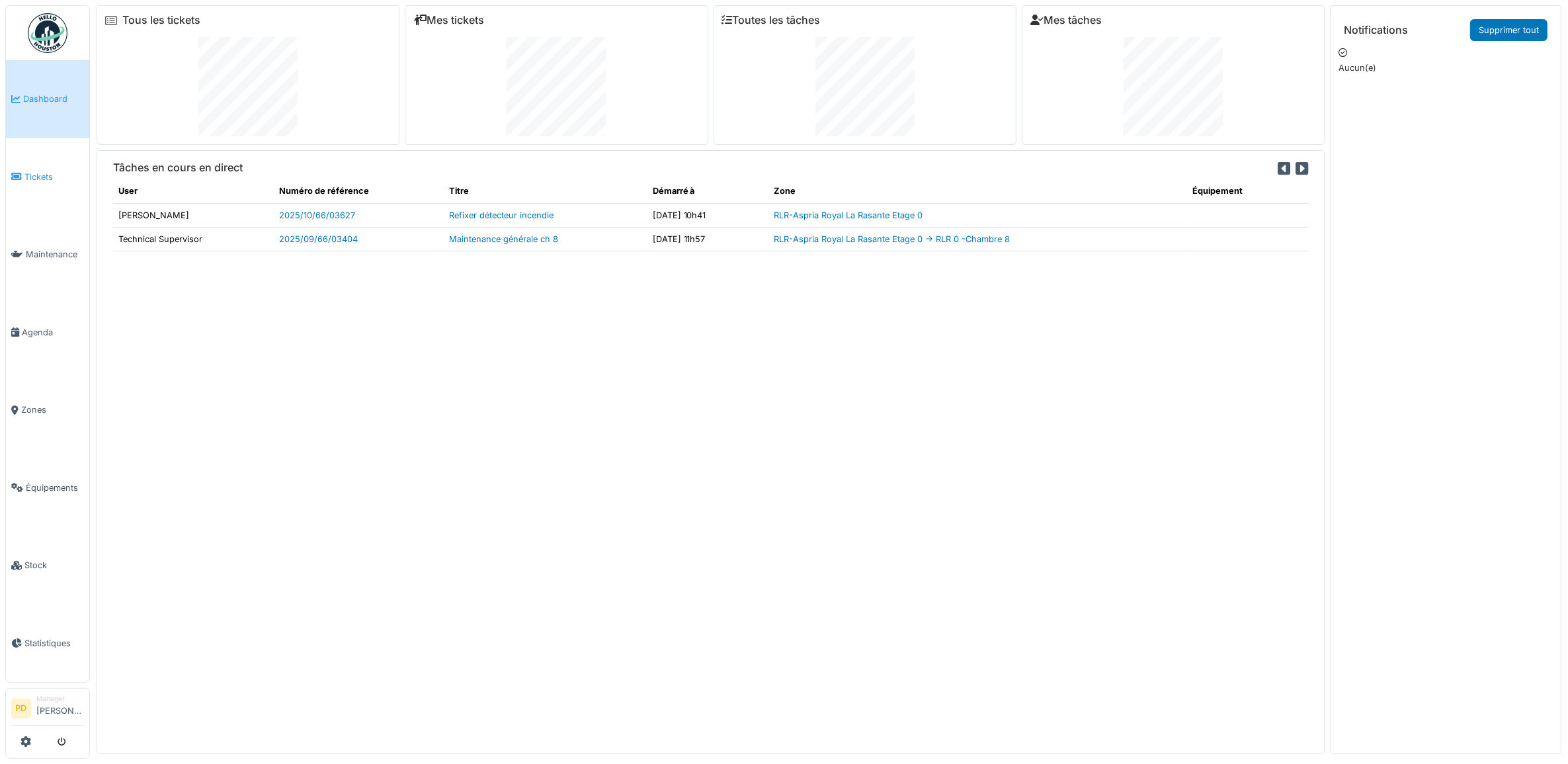
click at [37, 170] on span "Tickets" at bounding box center [54, 176] width 60 height 12
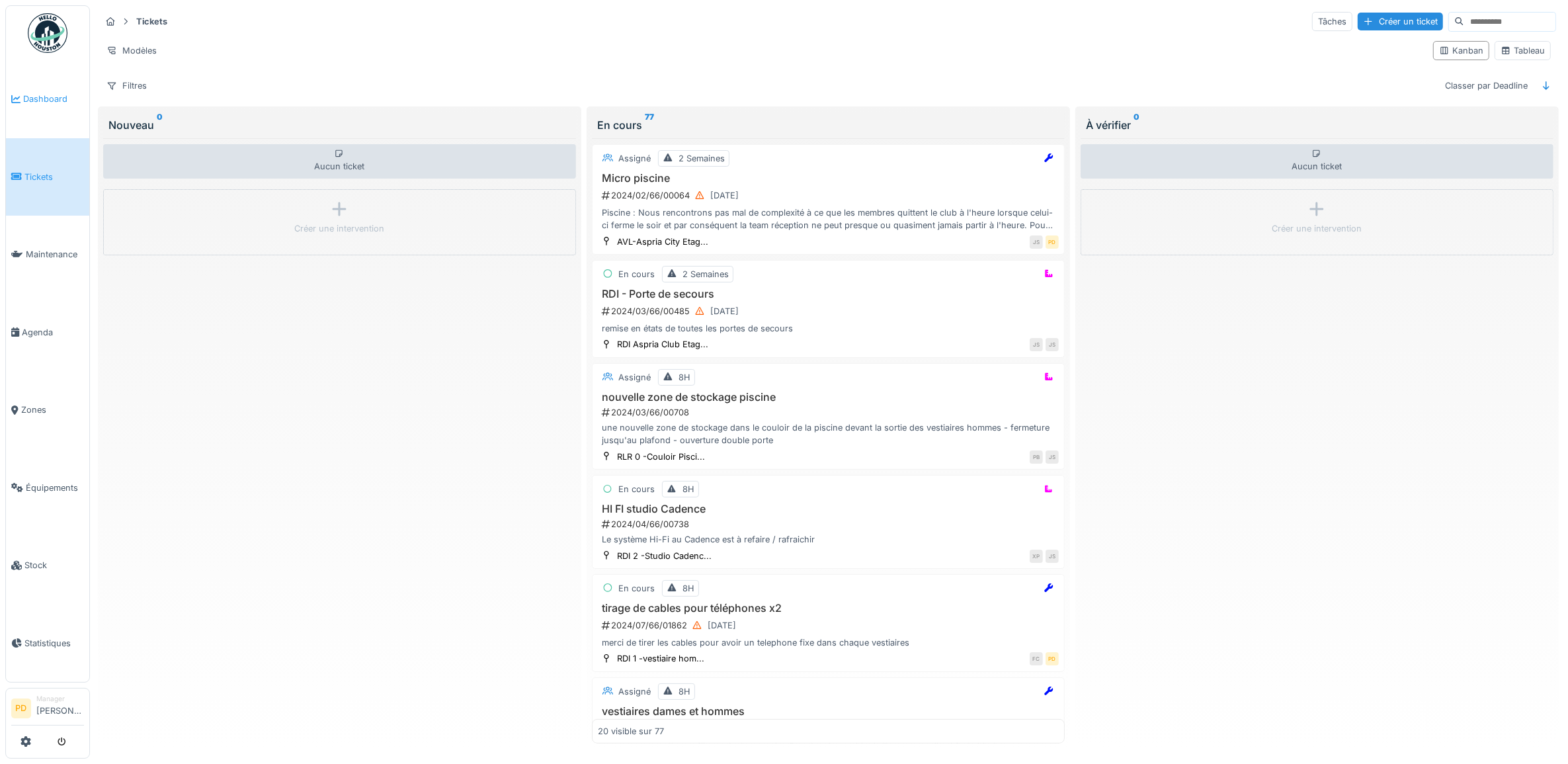
click at [53, 96] on span "Dashboard" at bounding box center [53, 98] width 61 height 12
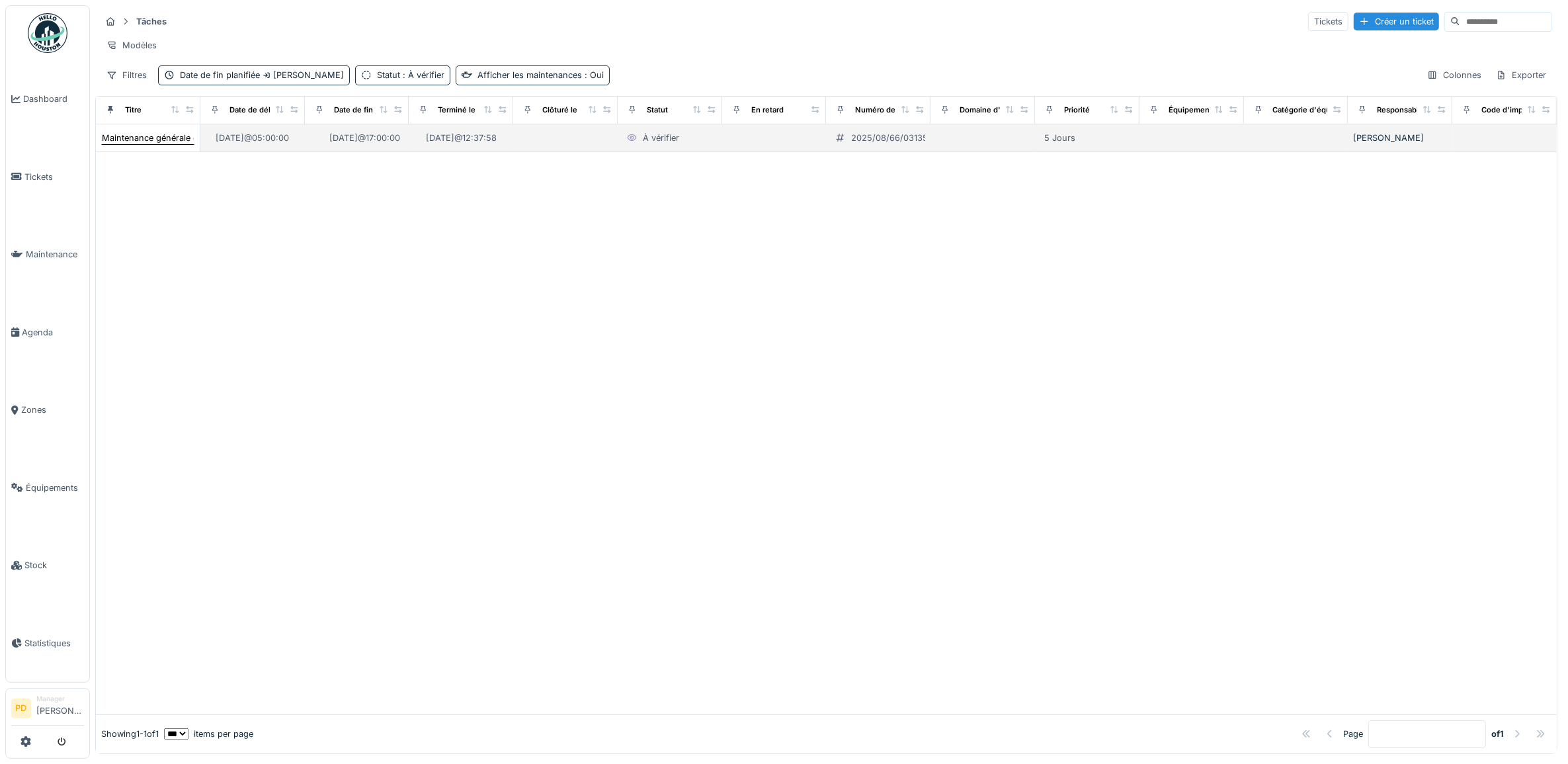
click at [174, 145] on div "Maintenance générale ch14" at bounding box center [156, 137] width 109 height 12
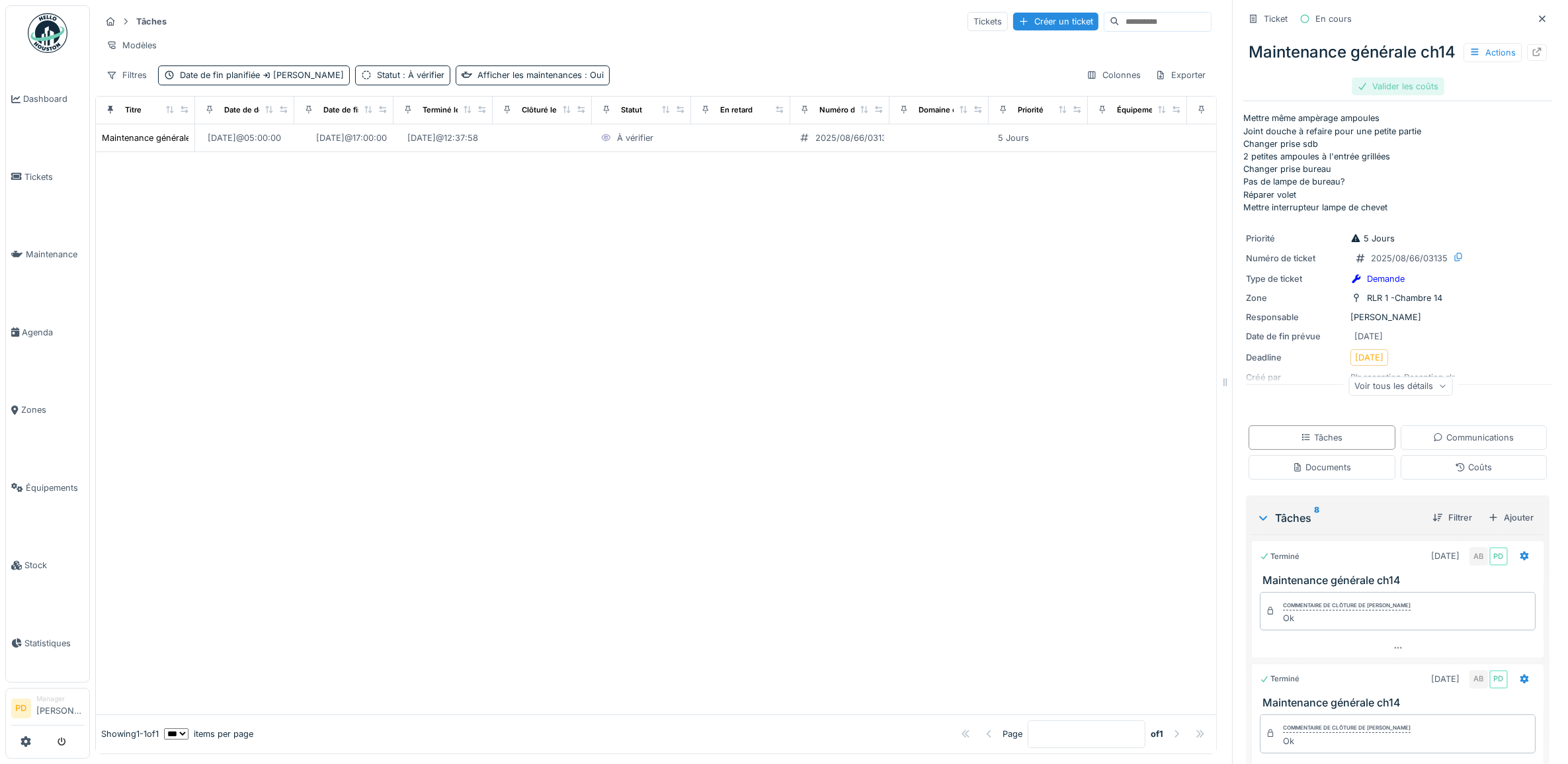
click at [1410, 96] on div "Valider les coûts" at bounding box center [1398, 86] width 92 height 17
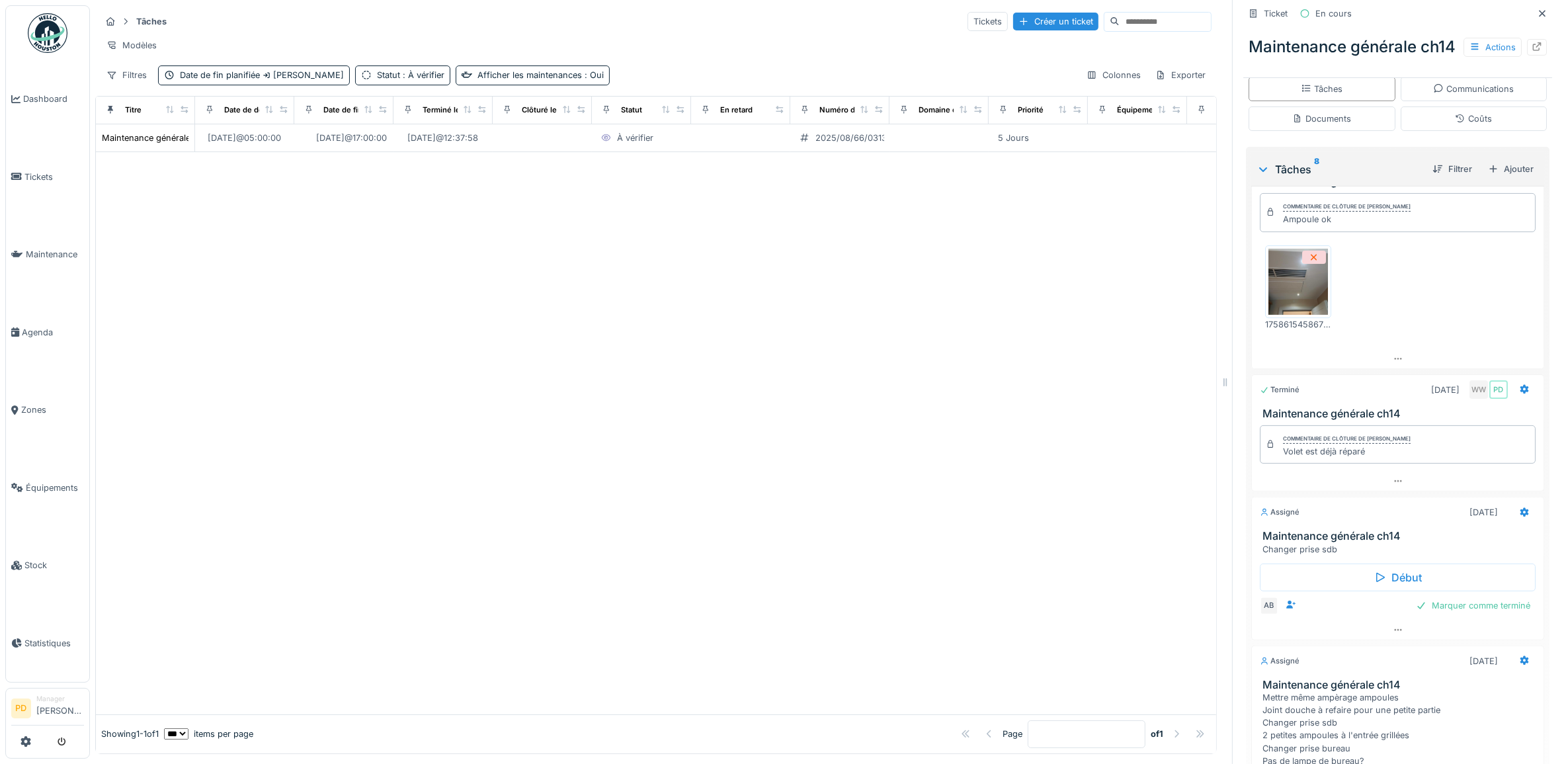
scroll to position [496, 0]
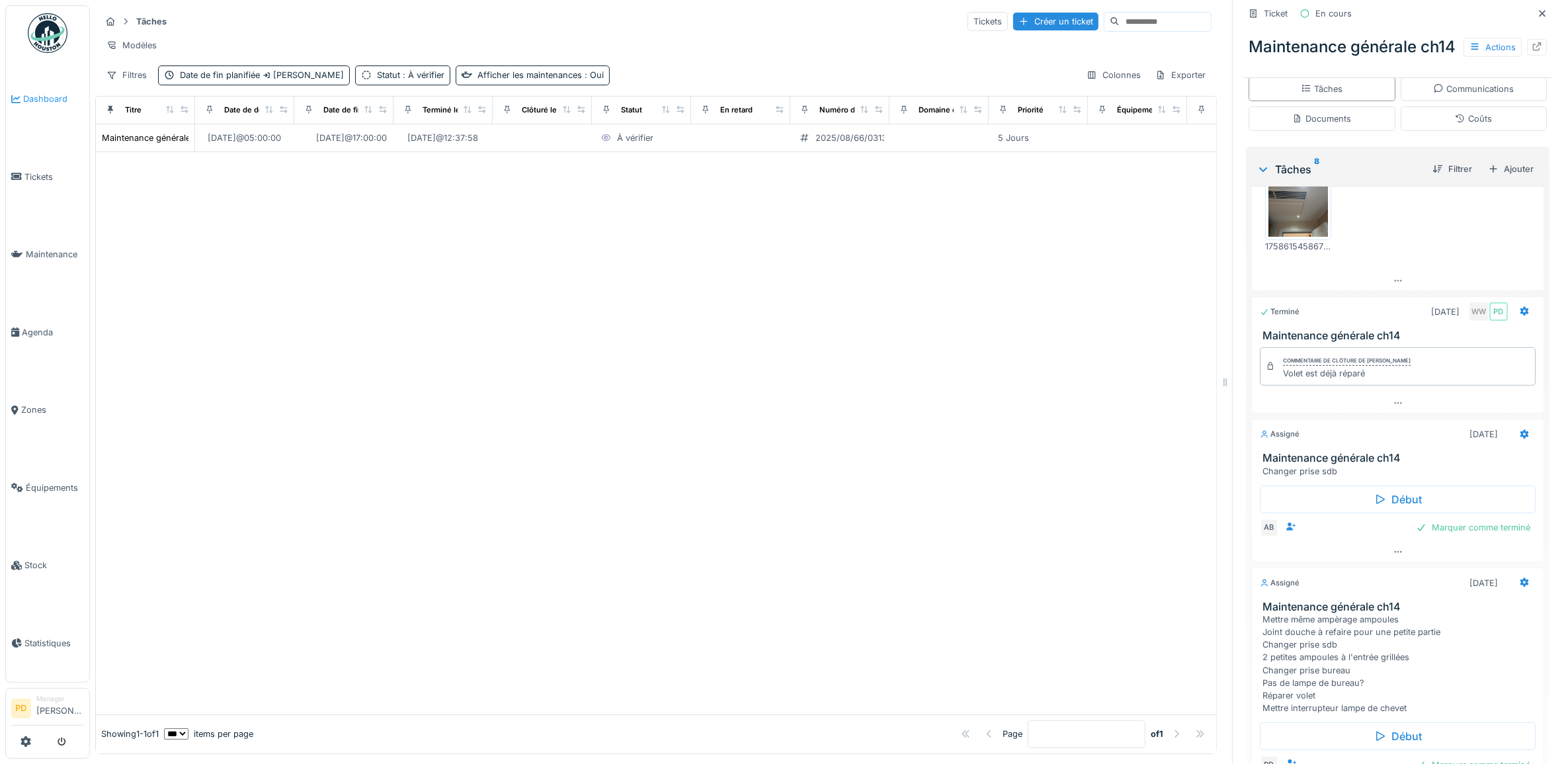
click at [54, 97] on span "Dashboard" at bounding box center [53, 98] width 61 height 12
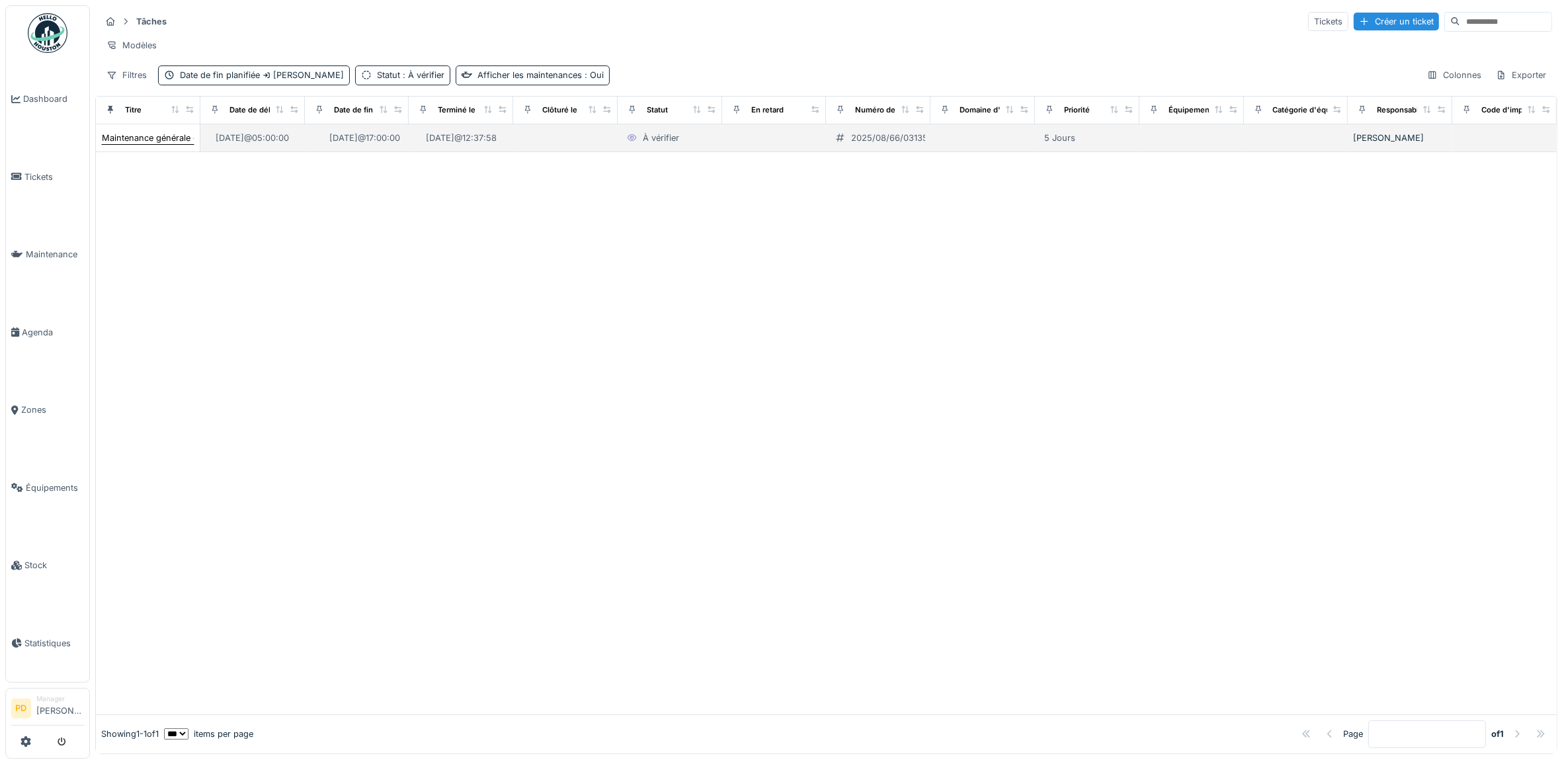
click at [150, 145] on div "Maintenance générale ch14" at bounding box center [156, 137] width 109 height 12
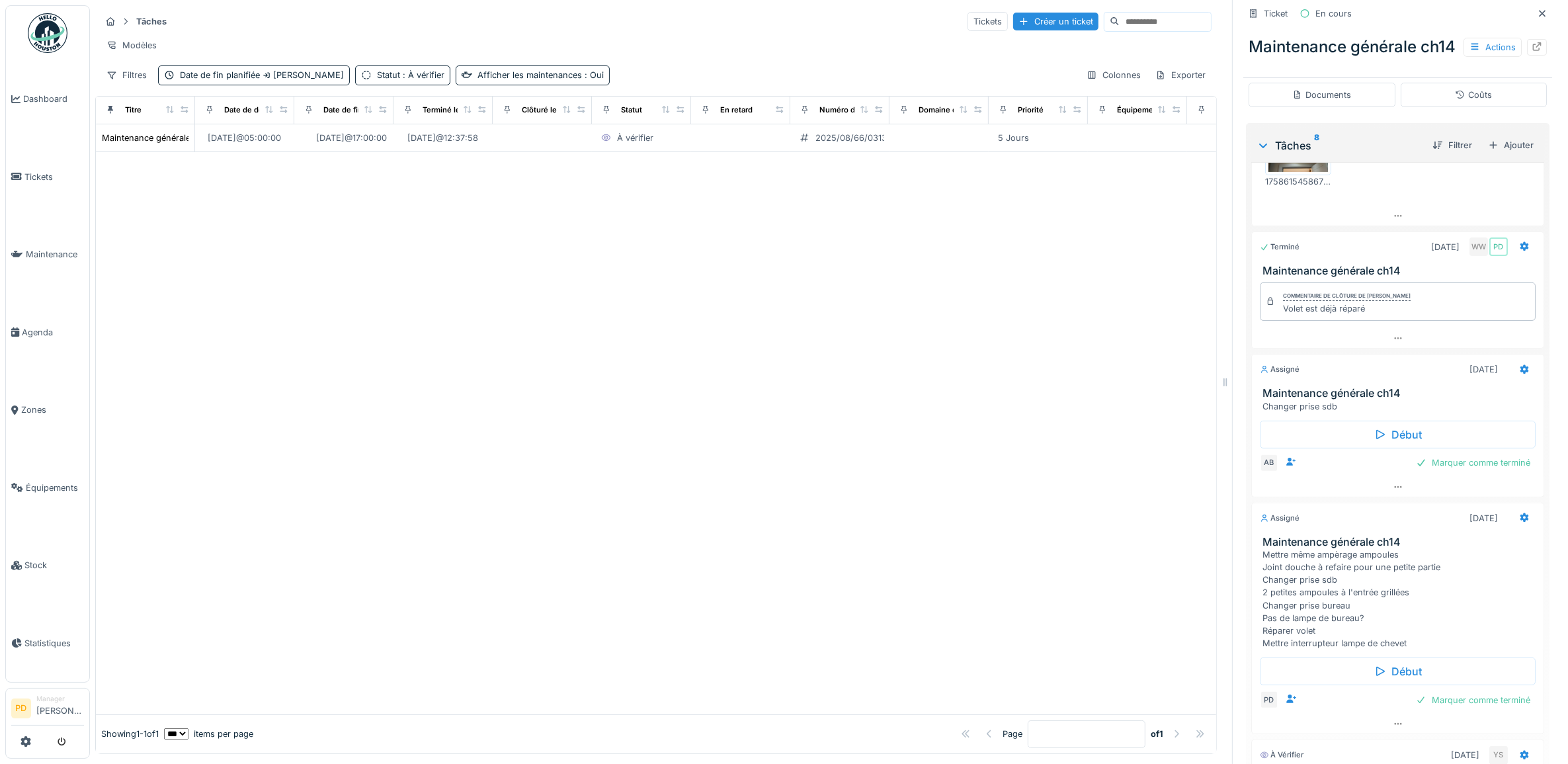
scroll to position [577, 0]
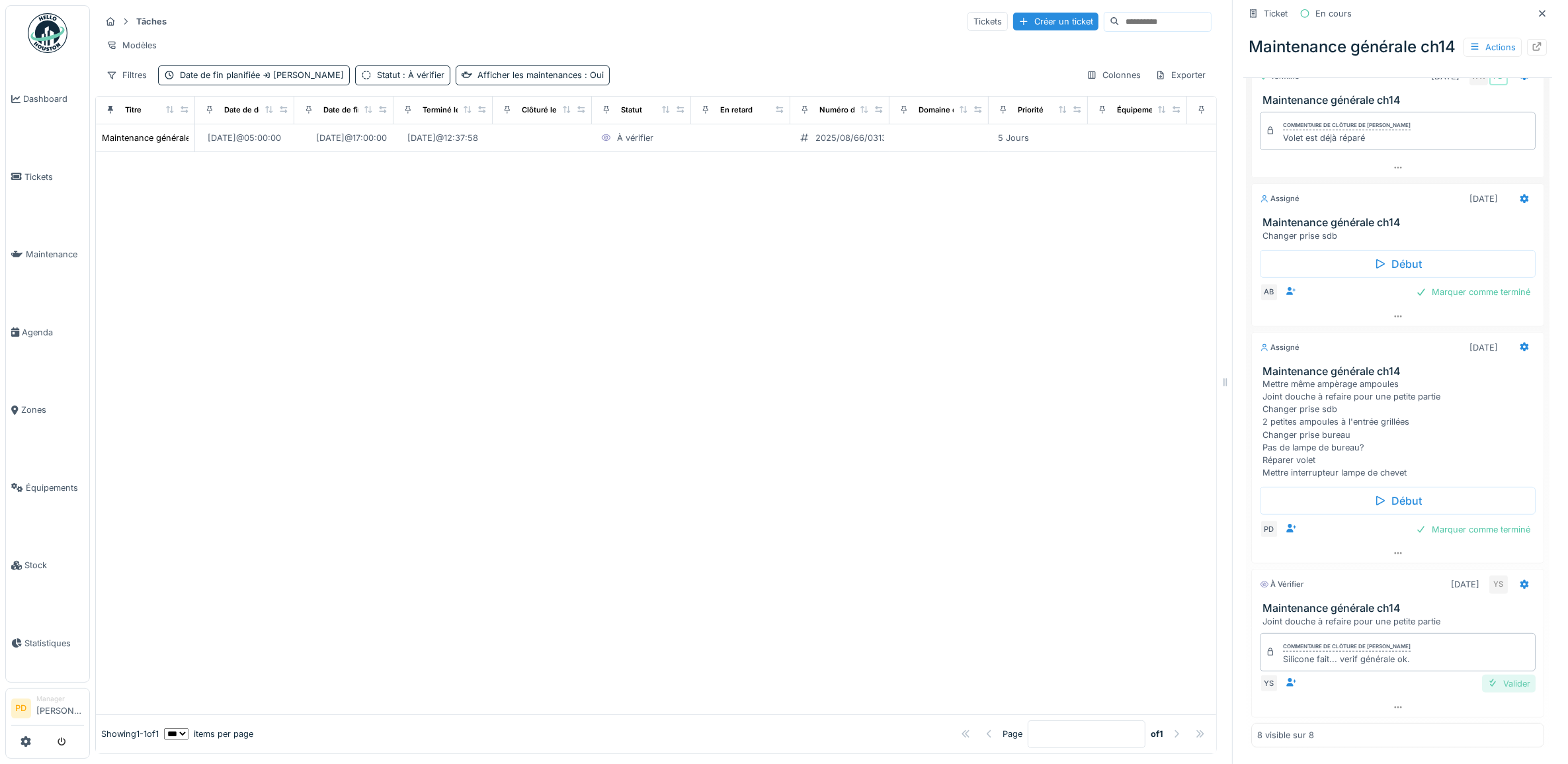
click at [1482, 680] on div "Valider" at bounding box center [1509, 683] width 53 height 17
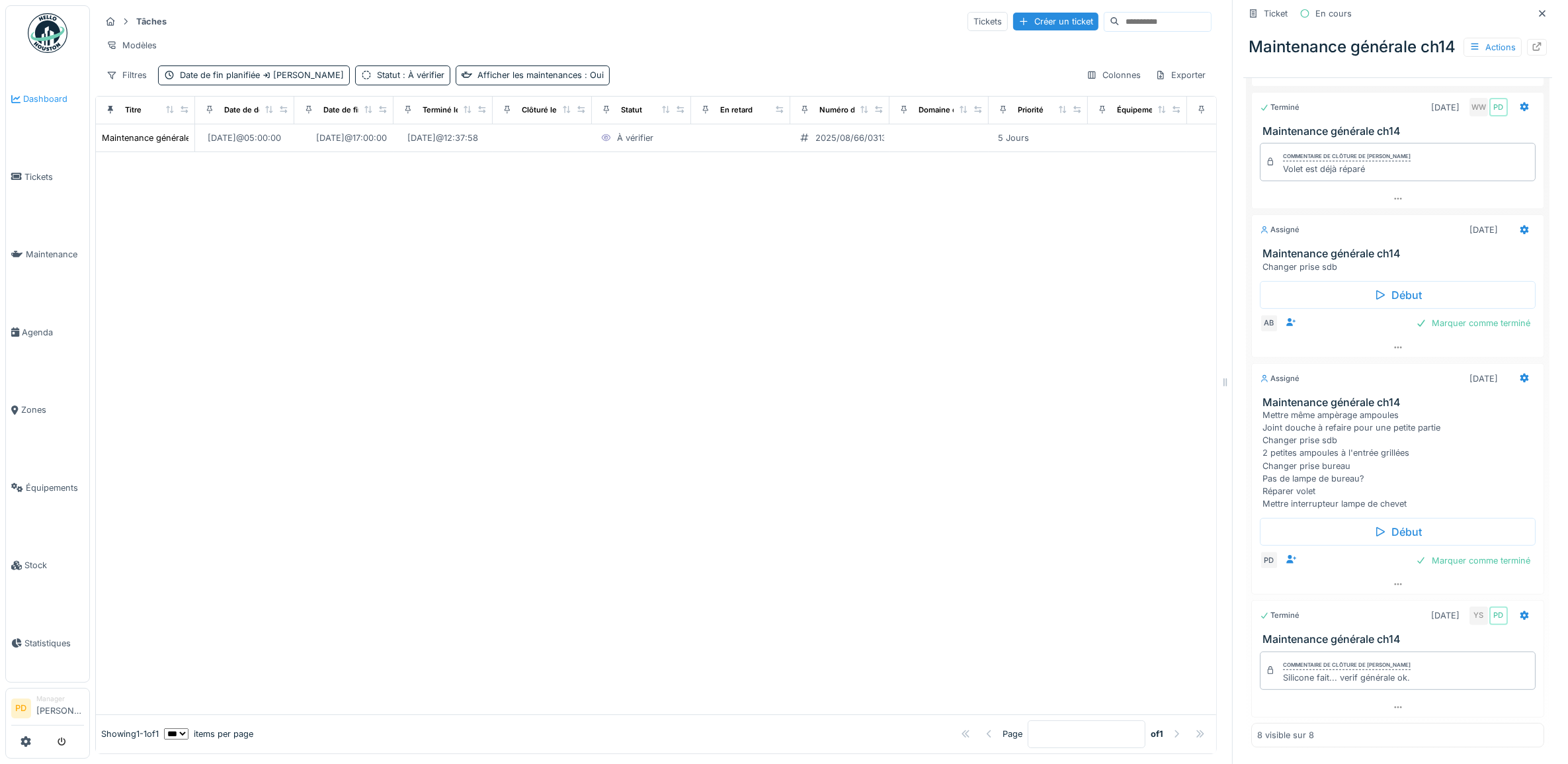
click at [34, 94] on span "Dashboard" at bounding box center [53, 98] width 61 height 12
